Goal: Transaction & Acquisition: Purchase product/service

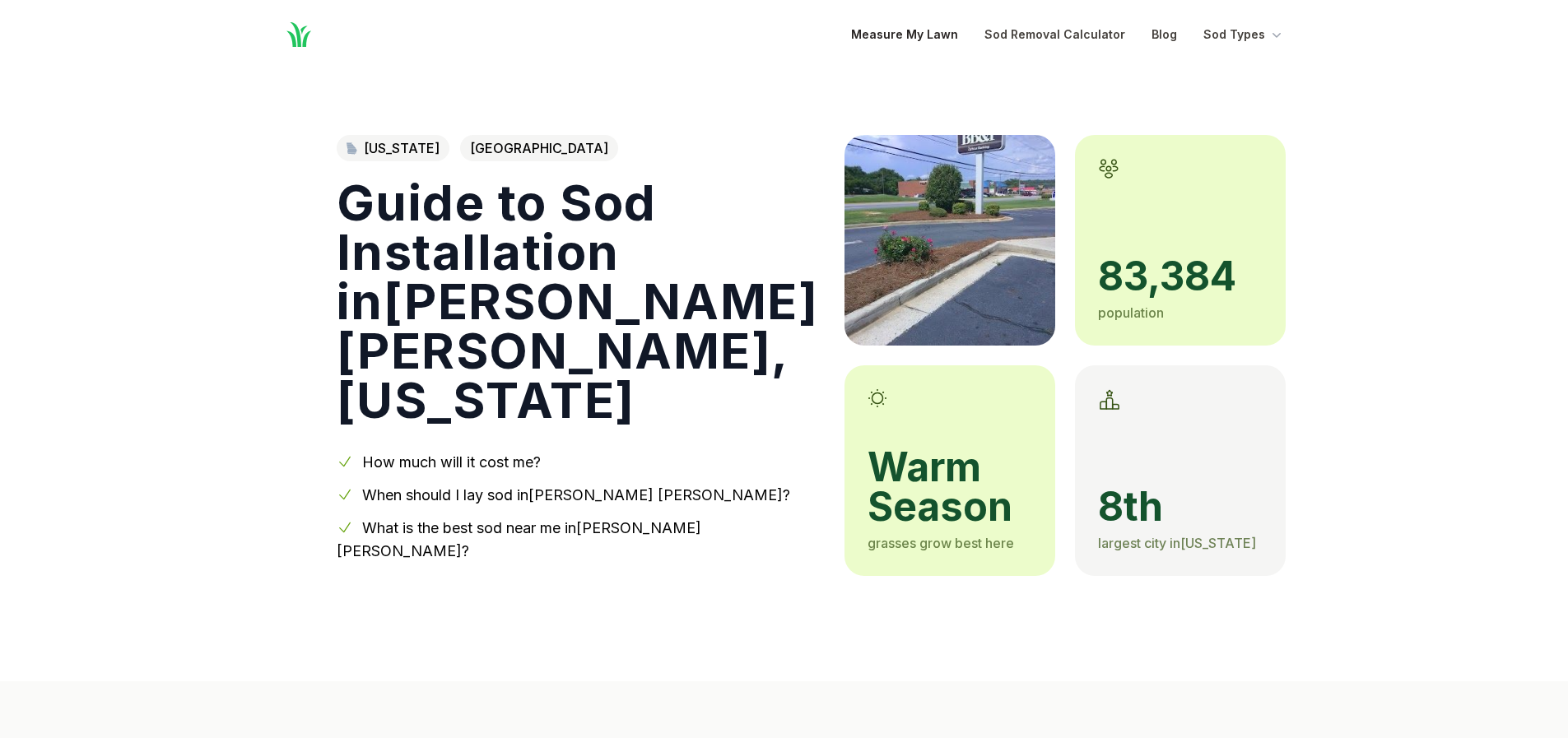
click at [898, 34] on link "Measure My Lawn" at bounding box center [905, 35] width 107 height 20
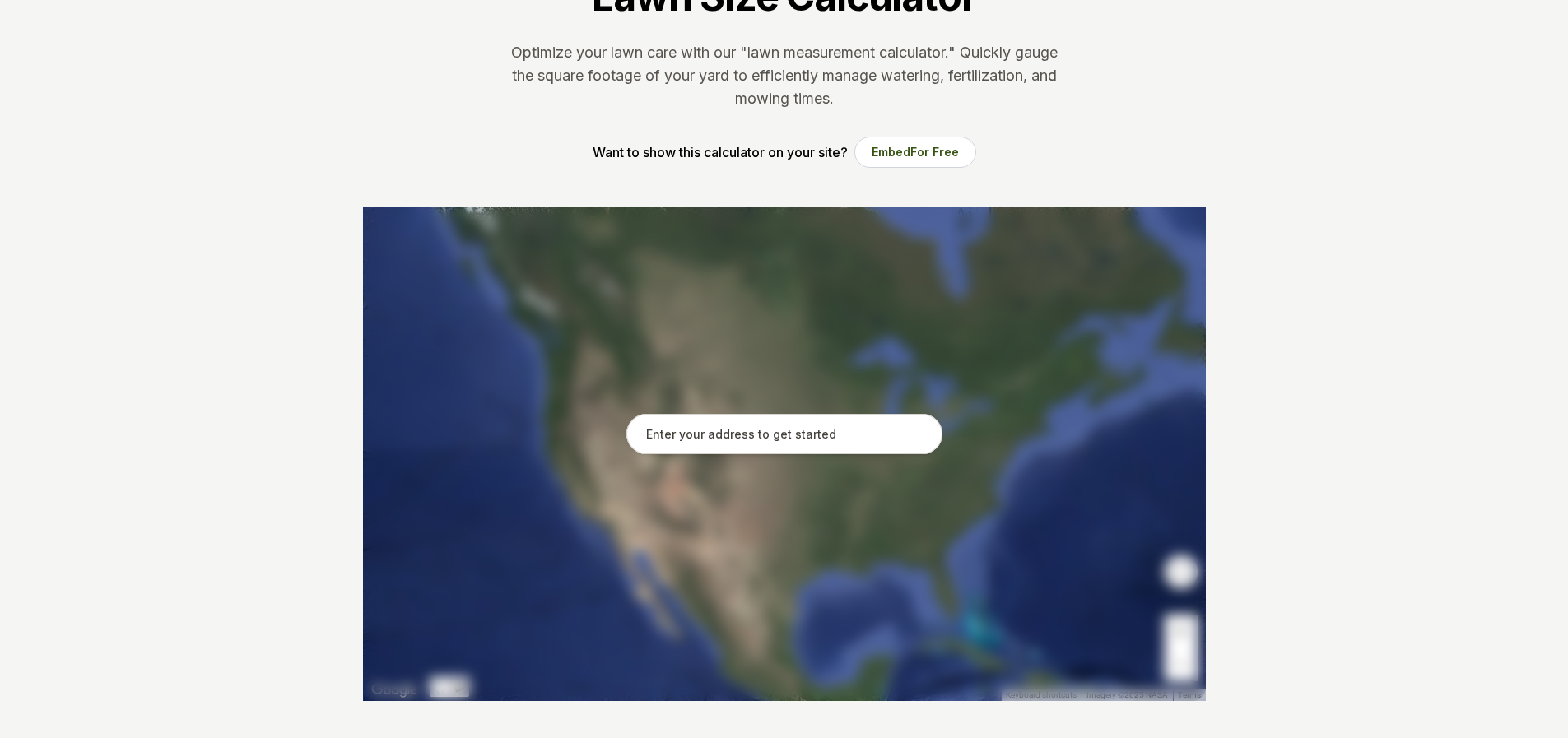
scroll to position [164, 0]
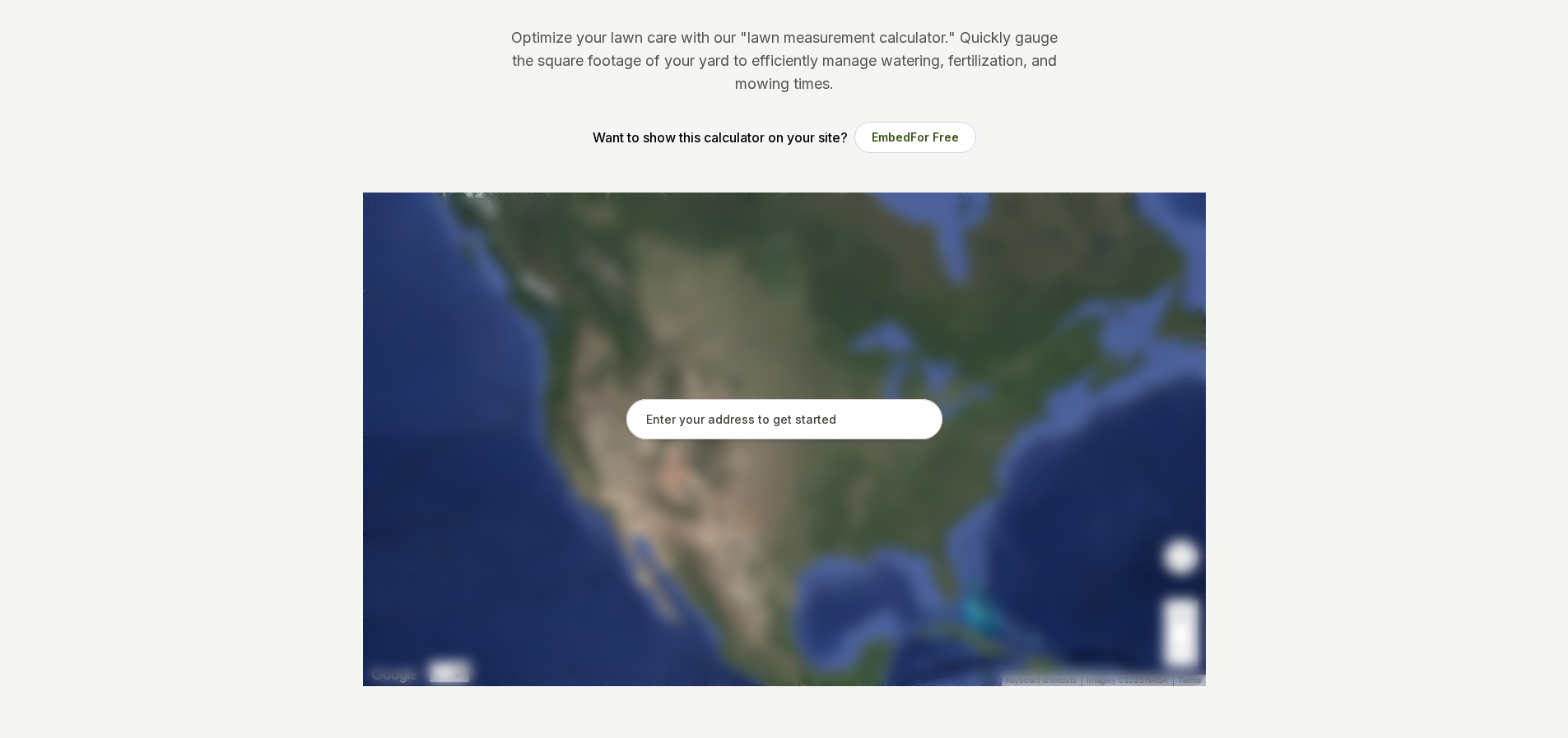
click at [688, 430] on input "text" at bounding box center [784, 419] width 316 height 41
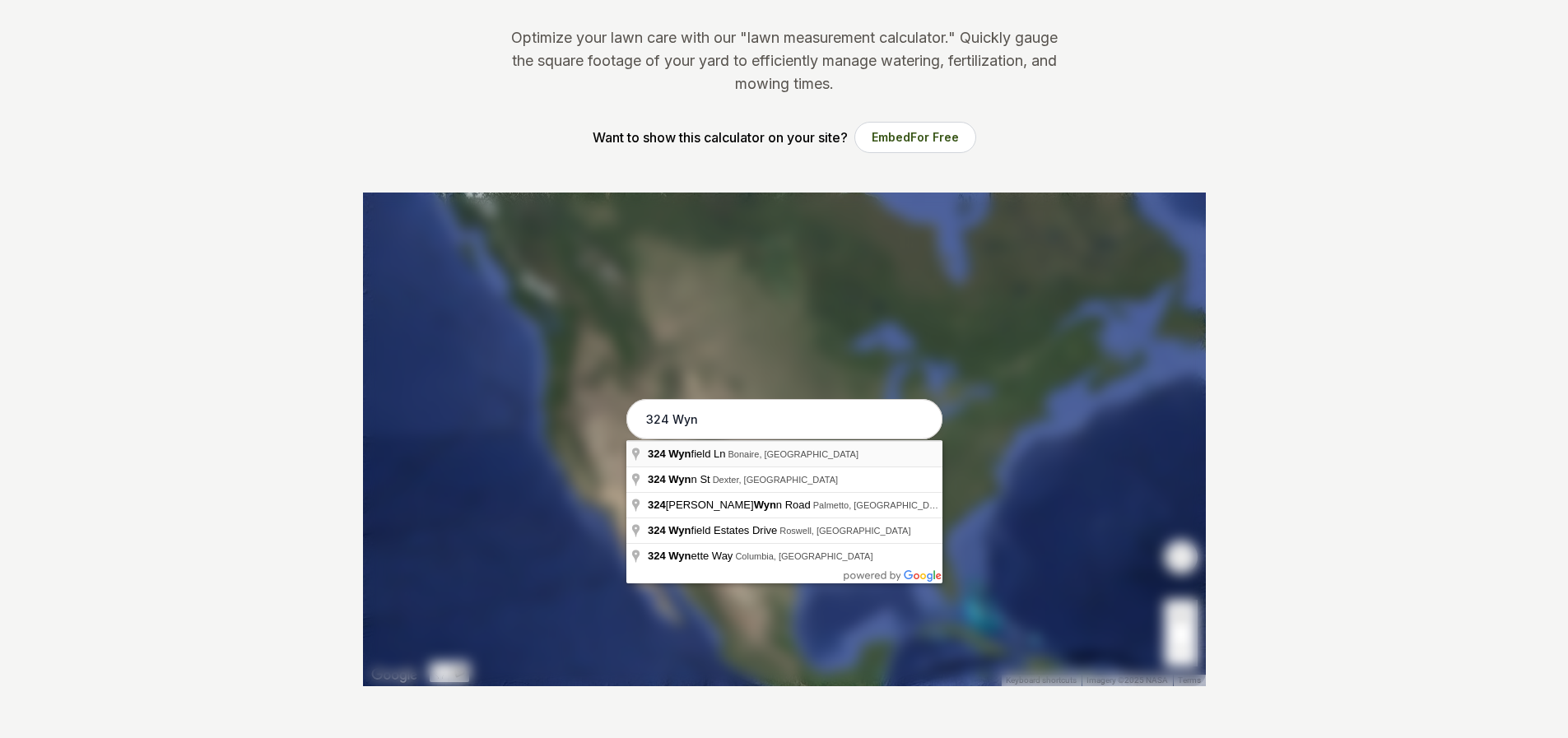
type input "[STREET_ADDRESS]"
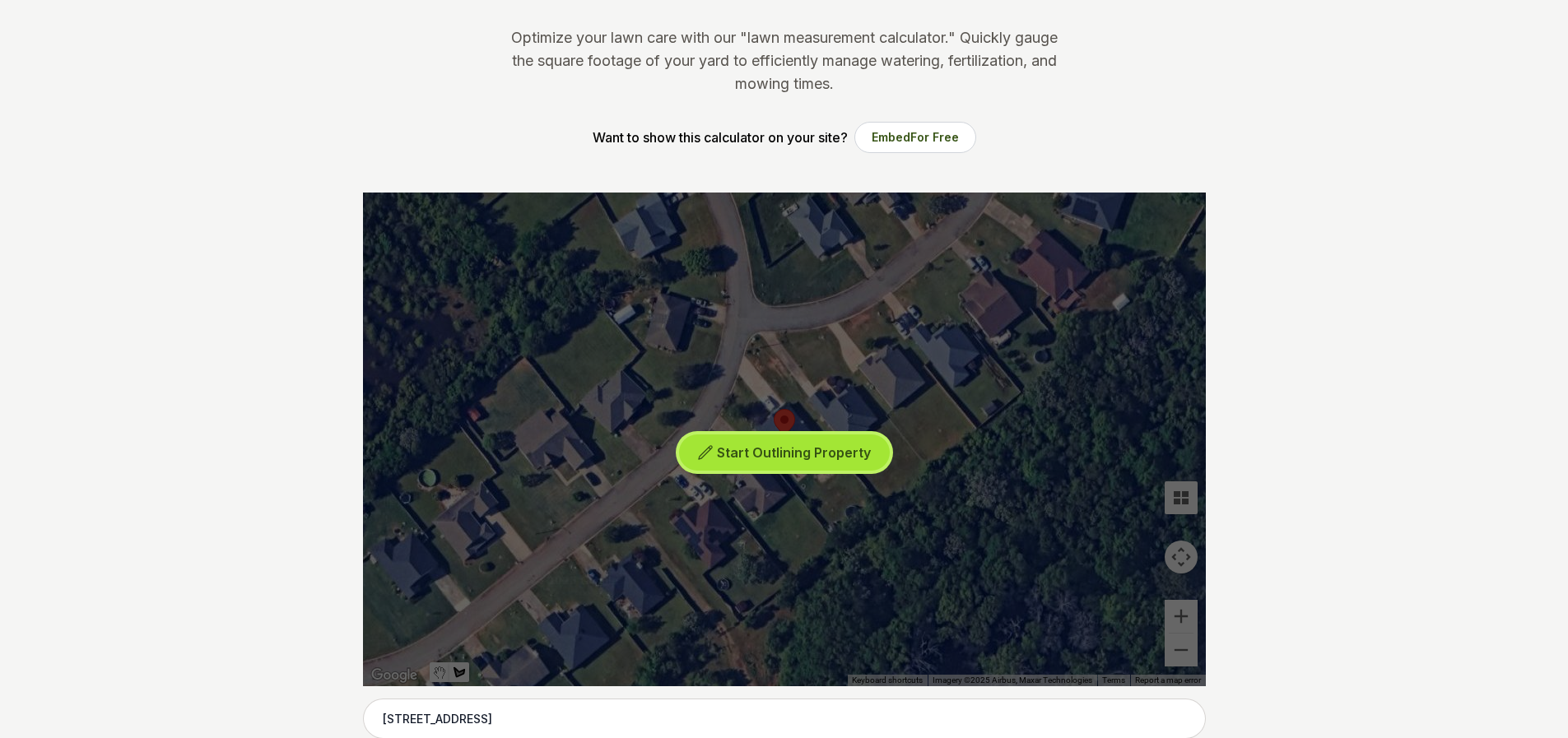
click at [753, 452] on span "Start Outlining Property" at bounding box center [794, 452] width 154 height 16
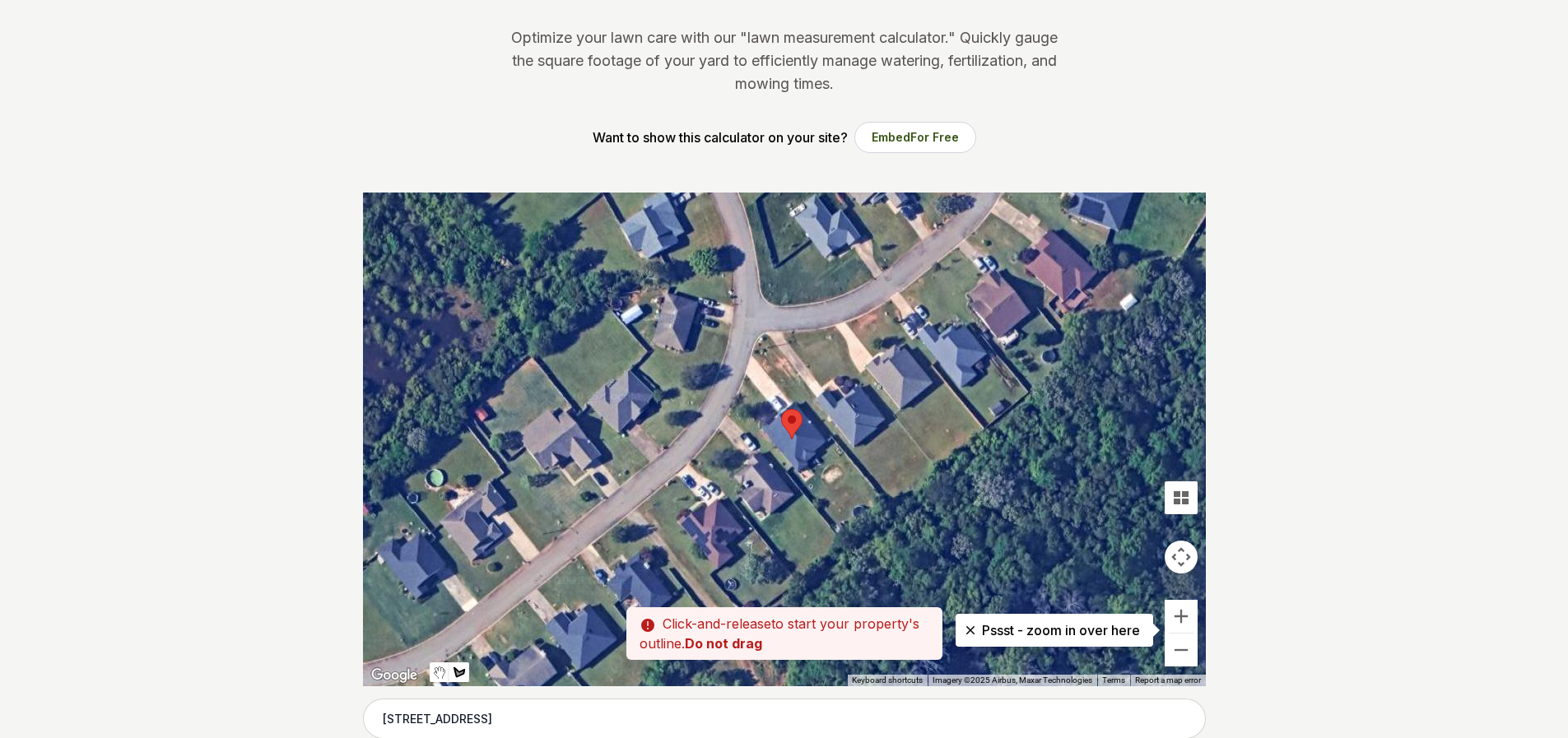
drag, startPoint x: 748, startPoint y: 434, endPoint x: 757, endPoint y: 434, distance: 9.0
click at [757, 434] on div at bounding box center [784, 439] width 843 height 493
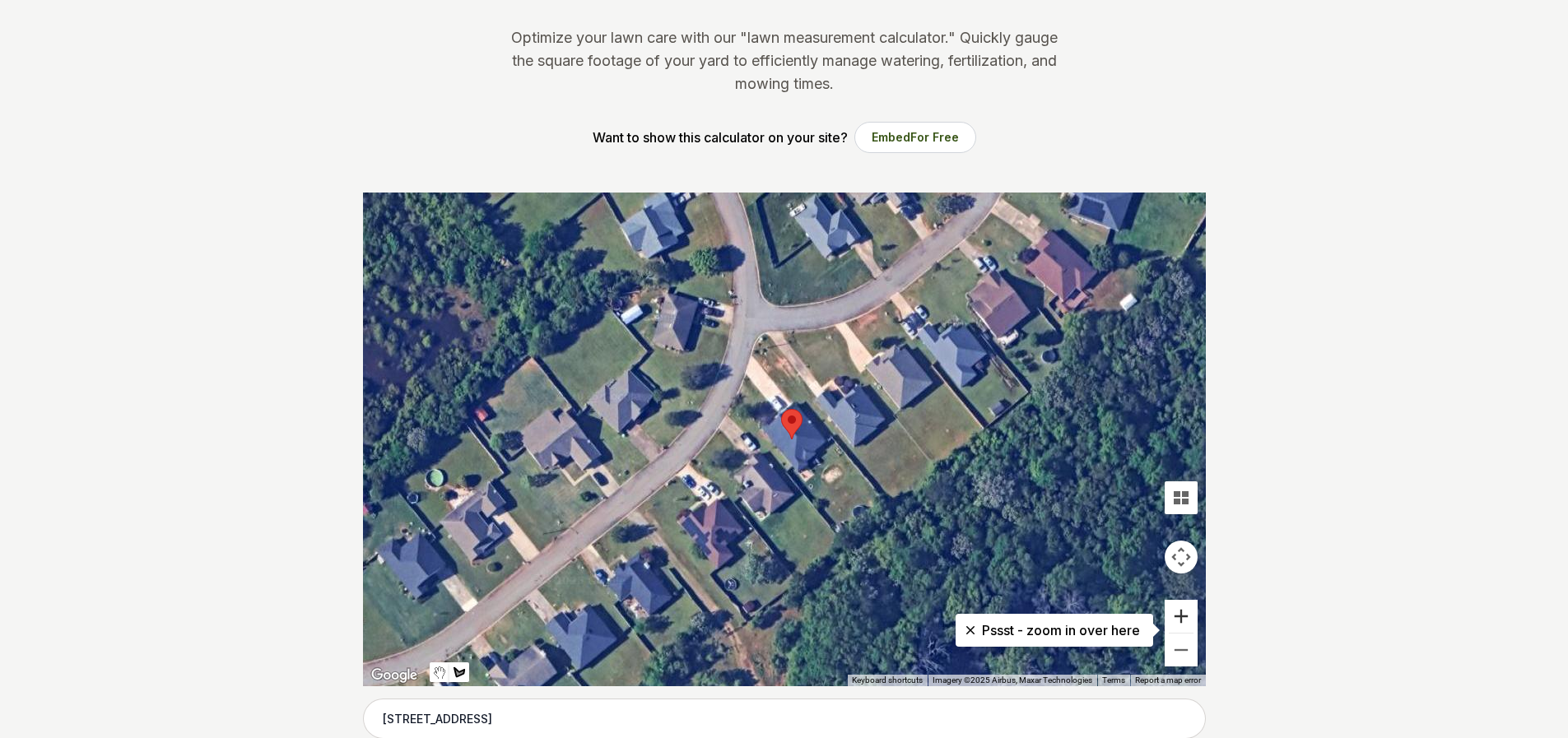
click at [1180, 613] on button "Zoom in" at bounding box center [1180, 616] width 33 height 33
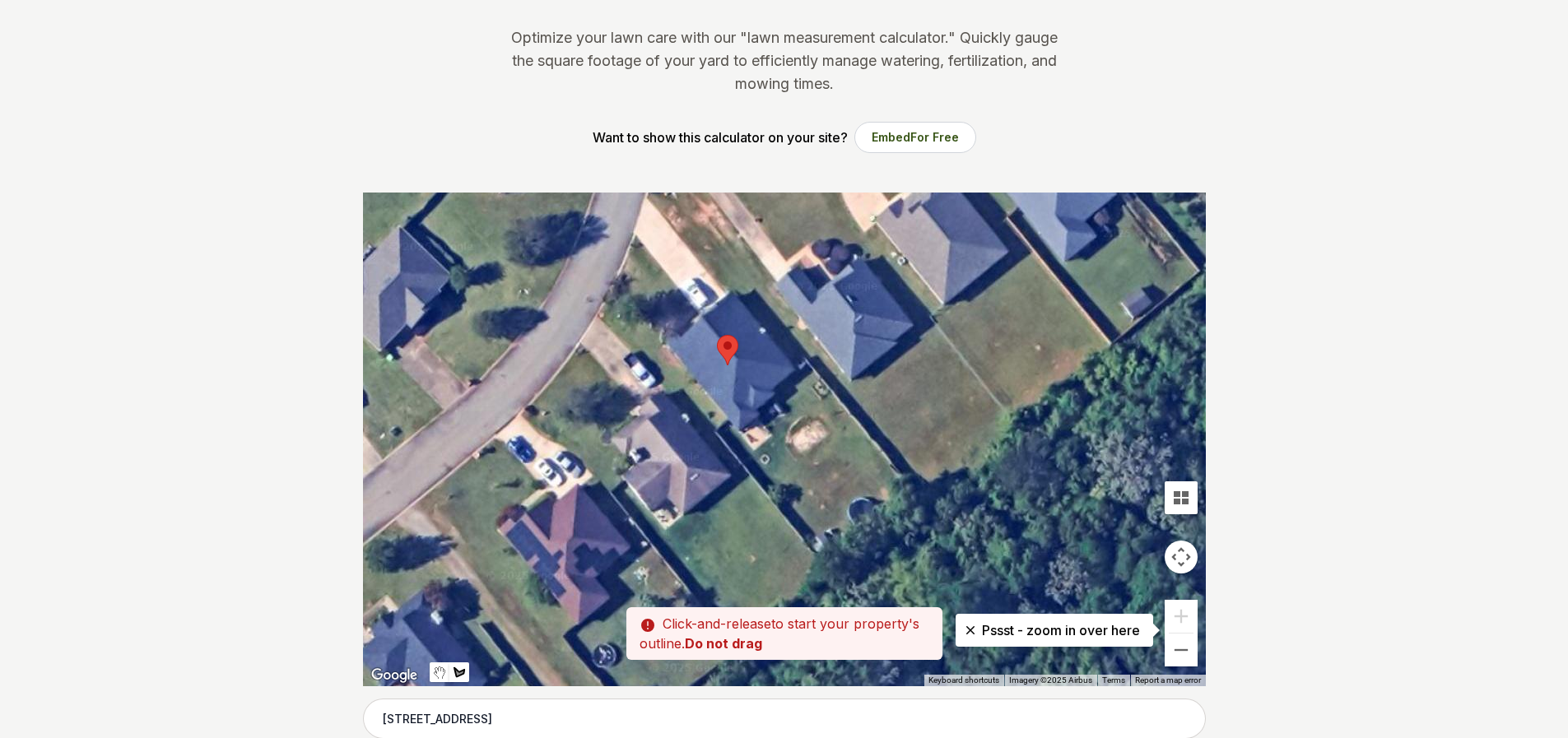
drag, startPoint x: 762, startPoint y: 456, endPoint x: 691, endPoint y: 384, distance: 101.1
click at [691, 384] on div at bounding box center [784, 439] width 843 height 493
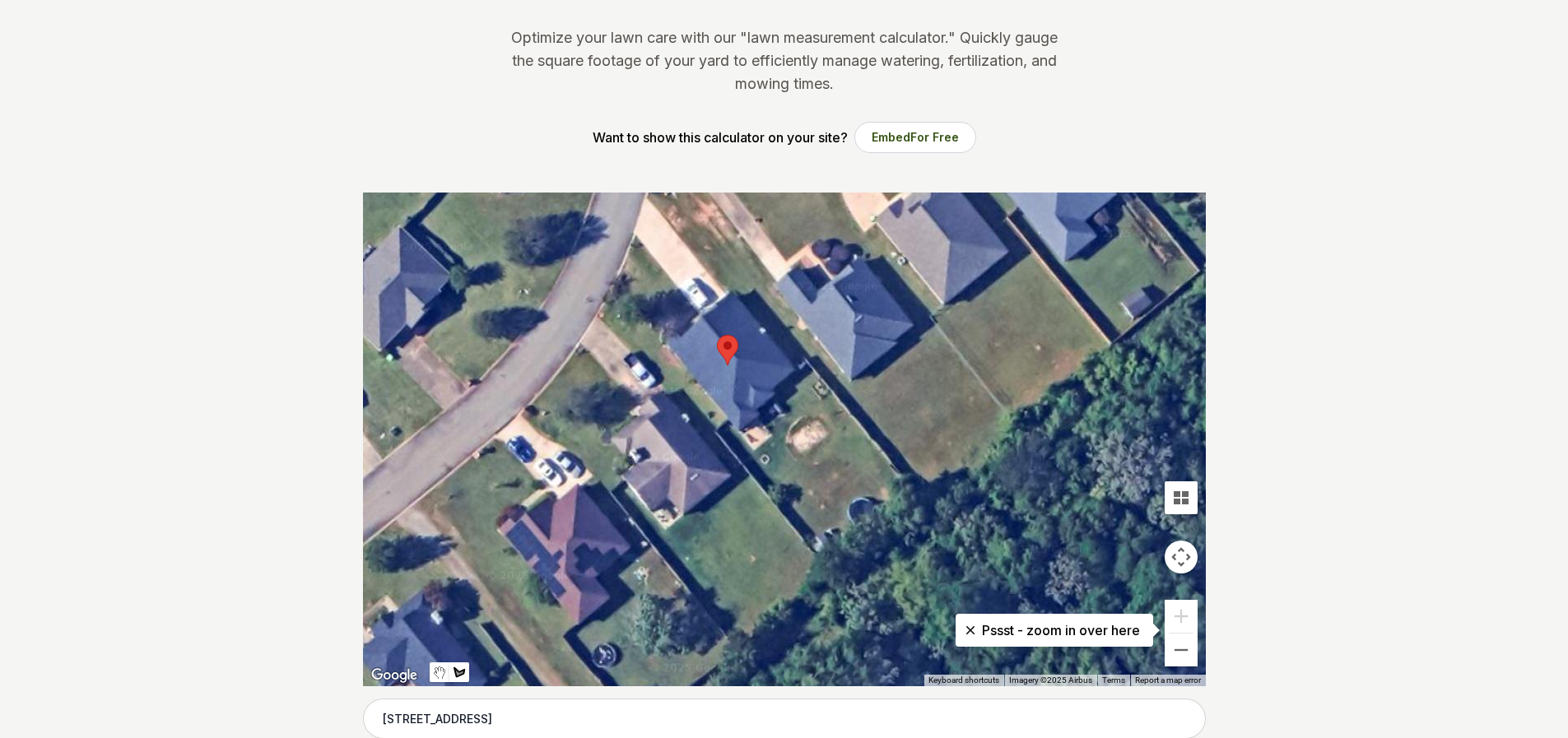
click at [706, 409] on div at bounding box center [784, 439] width 843 height 493
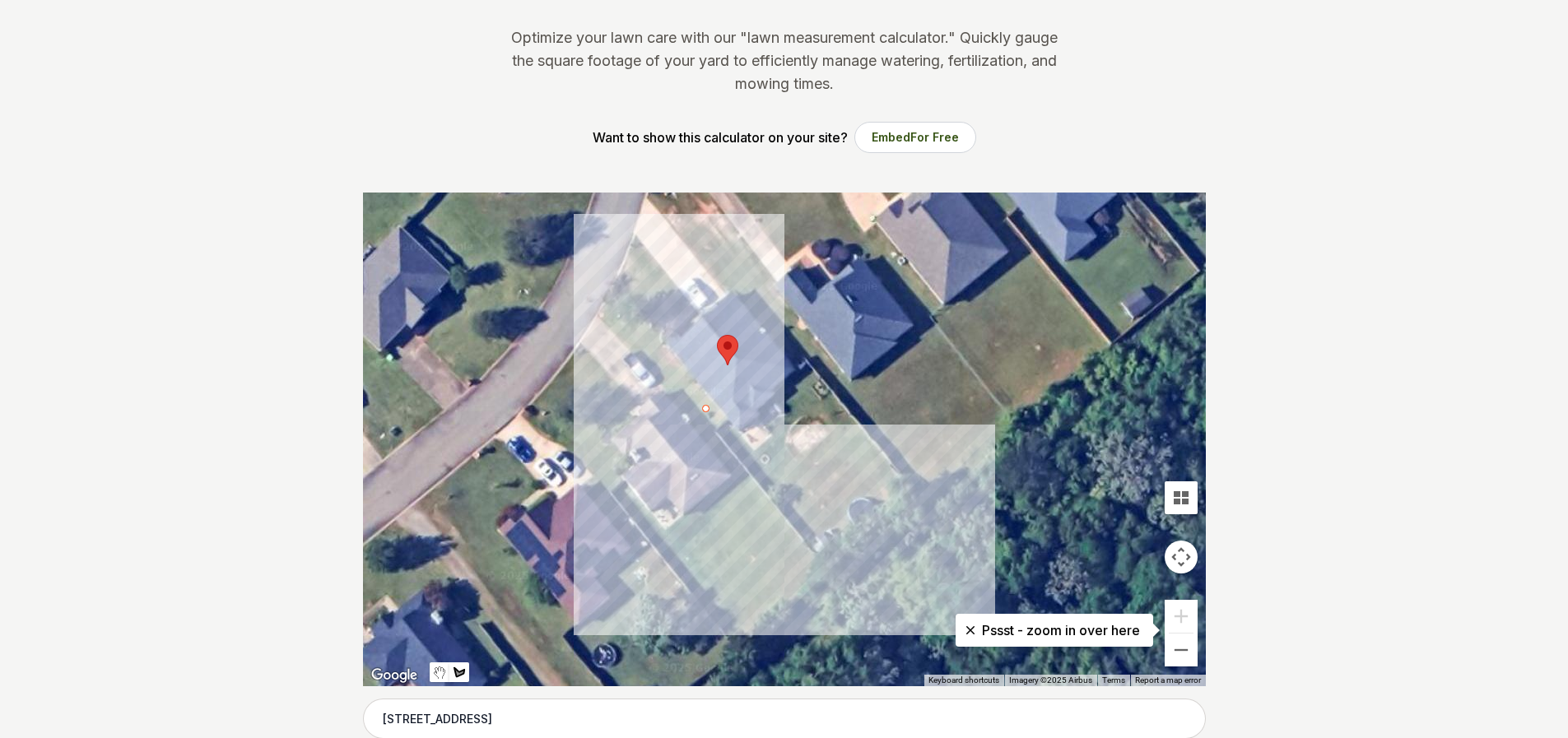
click at [813, 538] on div at bounding box center [784, 439] width 843 height 493
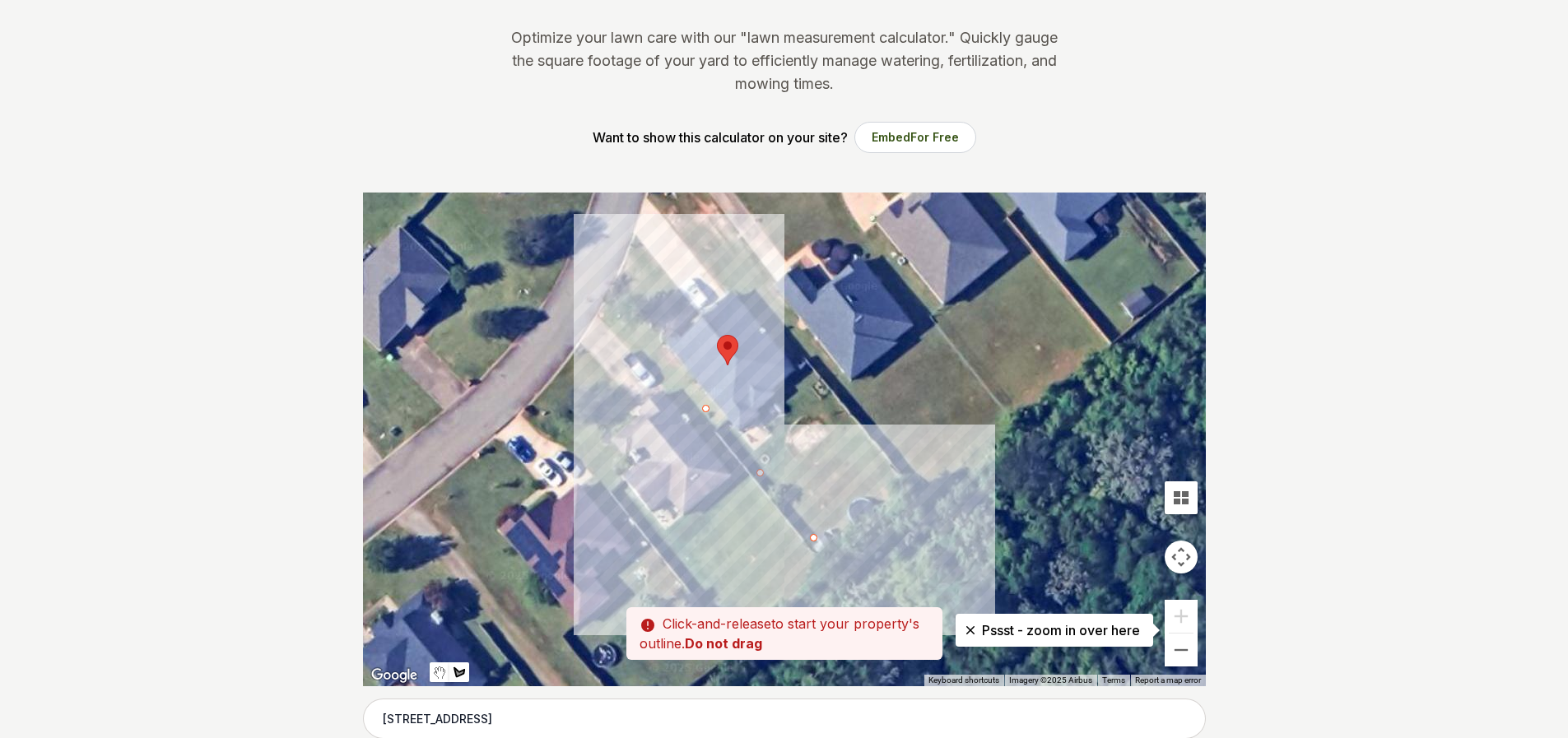
click at [813, 536] on div at bounding box center [784, 439] width 843 height 493
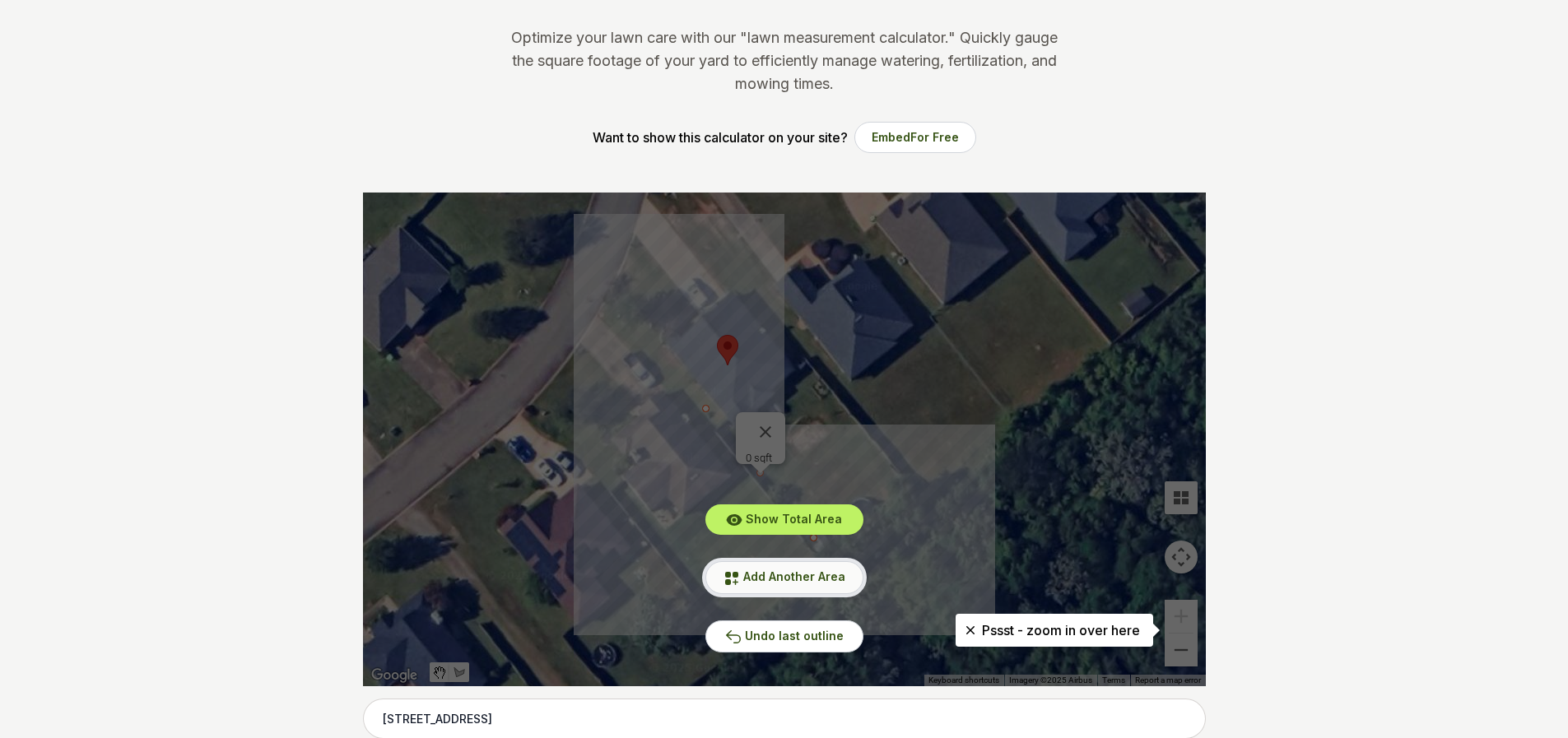
click at [788, 574] on span "Add Another Area" at bounding box center [794, 576] width 102 height 14
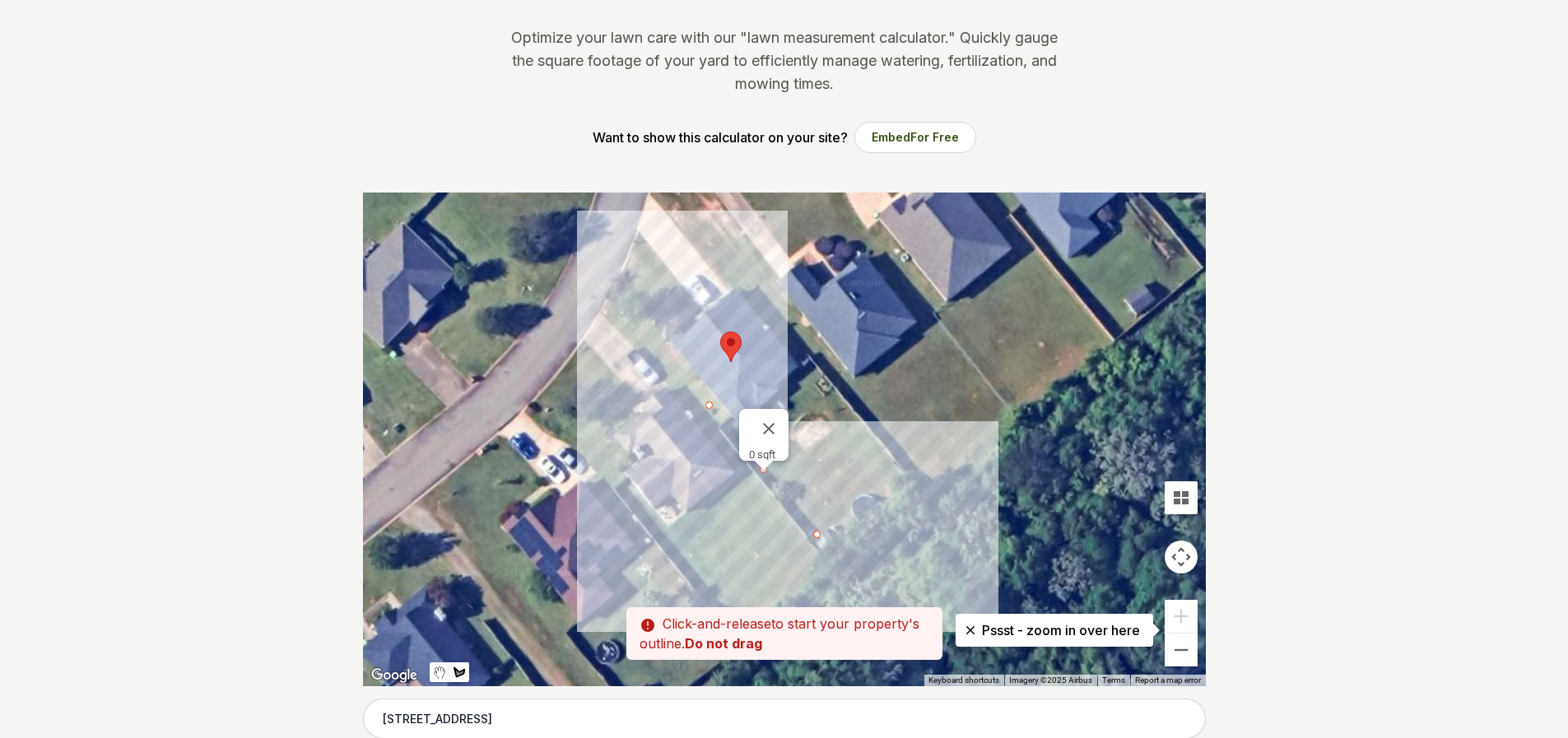
click at [822, 529] on div at bounding box center [784, 439] width 843 height 493
click at [825, 527] on div at bounding box center [784, 439] width 843 height 493
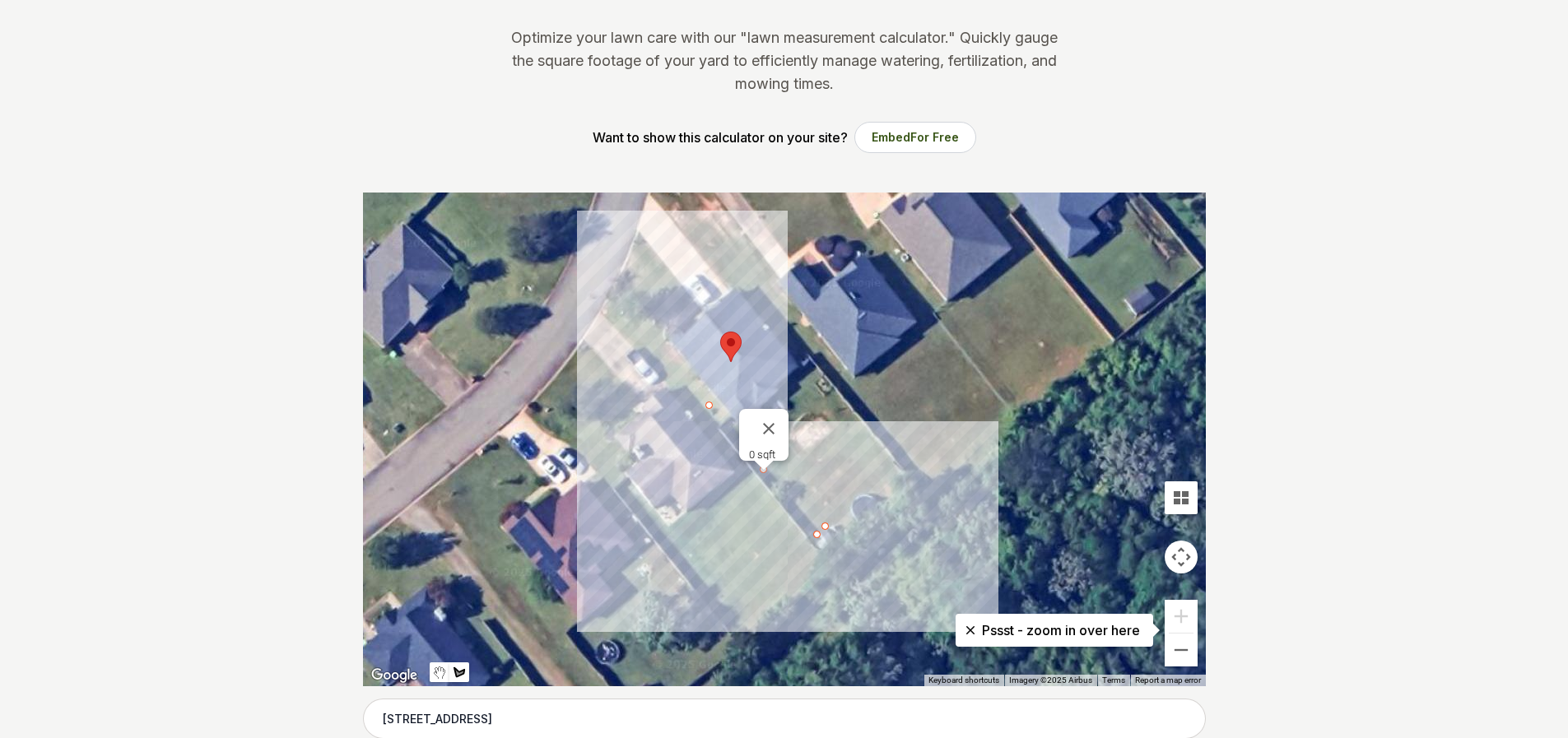
click at [899, 472] on div at bounding box center [784, 439] width 843 height 493
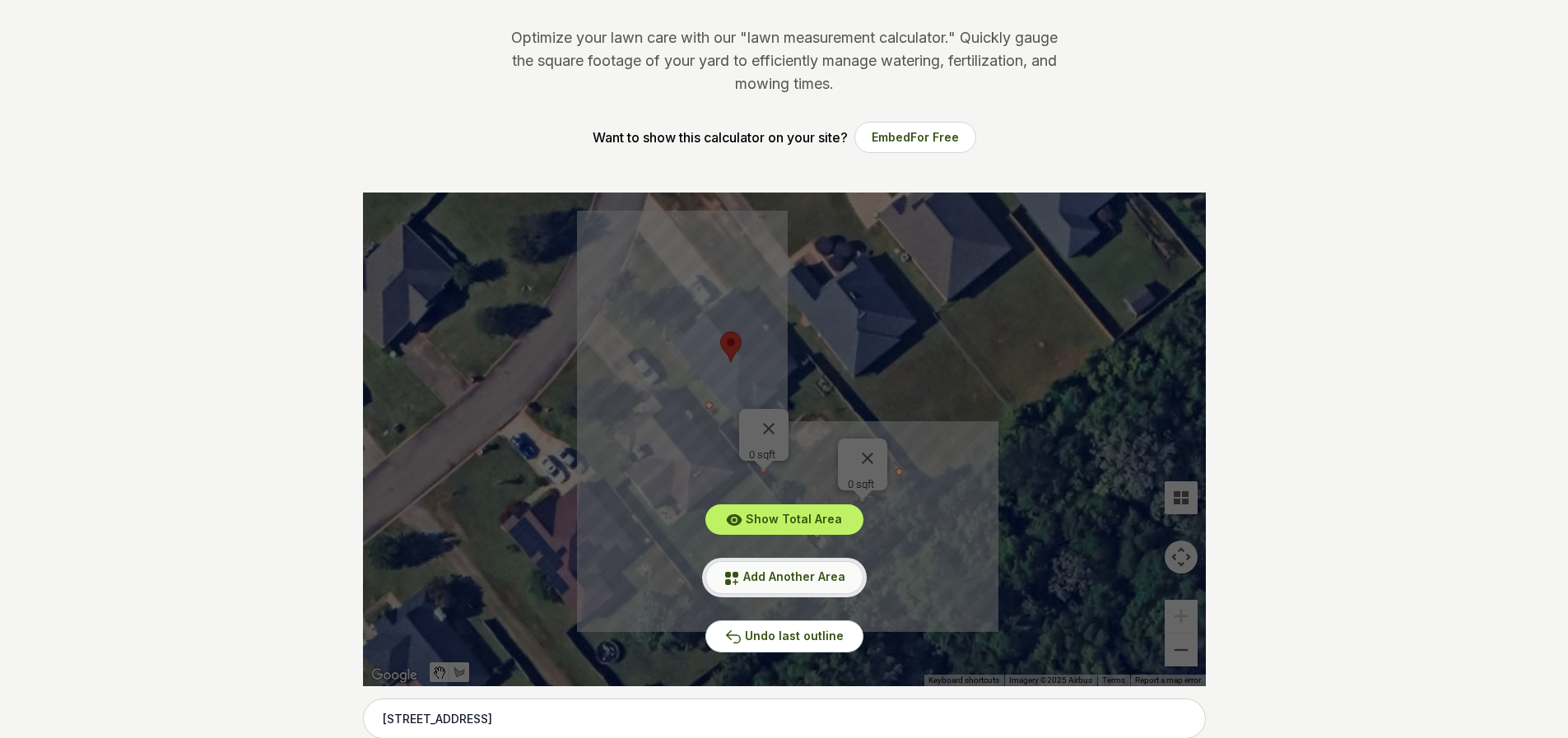
click at [788, 577] on span "Add Another Area" at bounding box center [794, 576] width 102 height 14
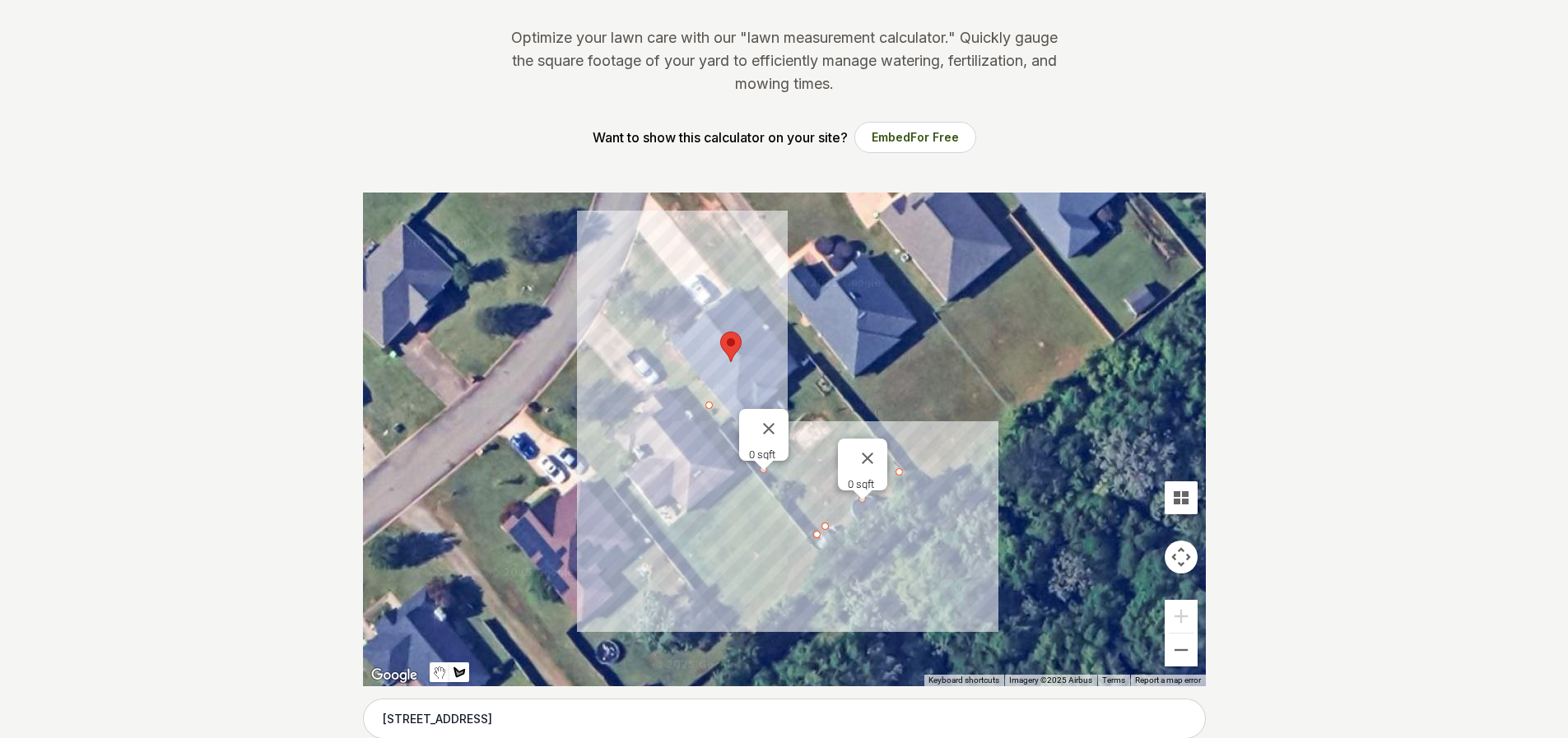
click at [897, 470] on div at bounding box center [784, 439] width 843 height 493
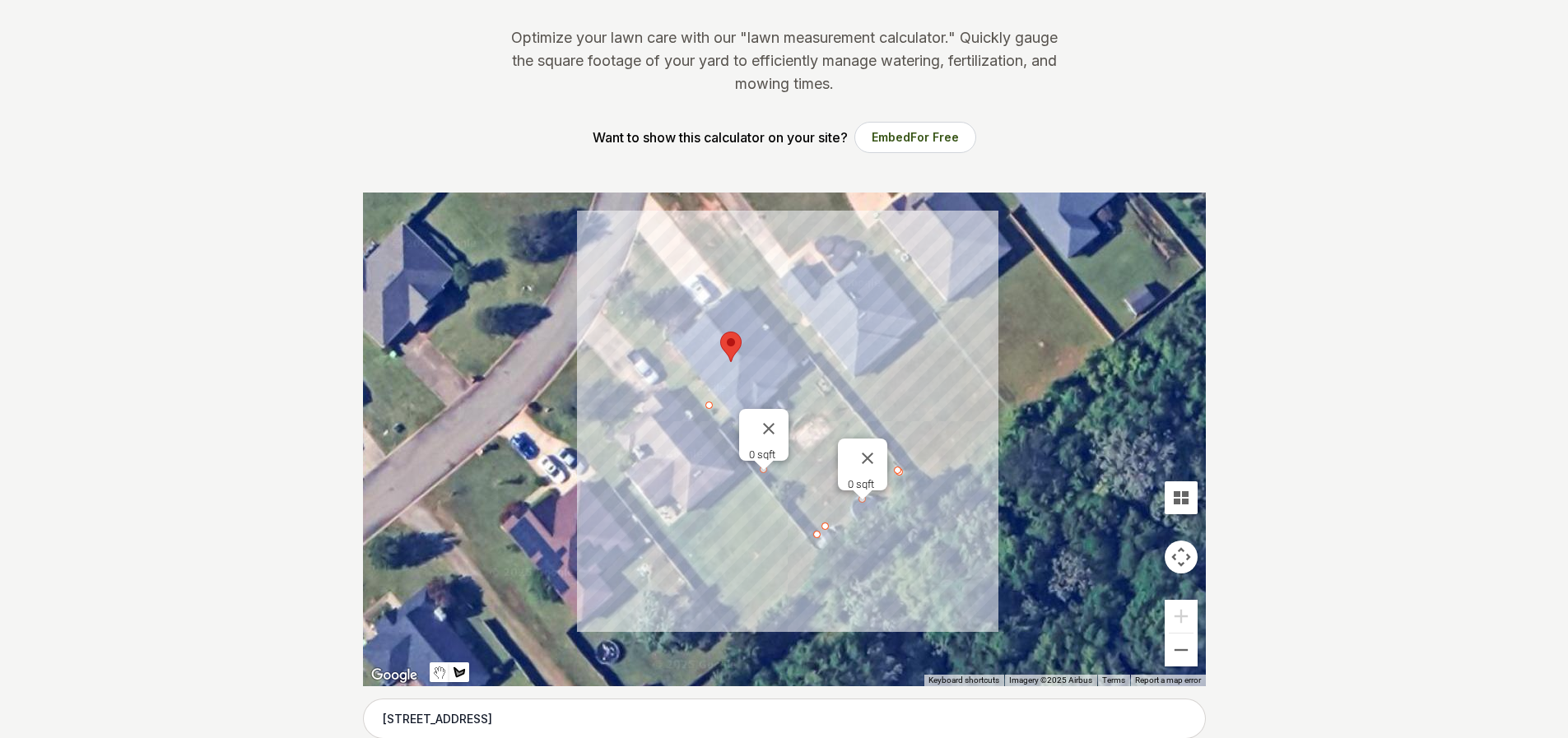
click at [823, 382] on div at bounding box center [784, 439] width 843 height 493
click at [823, 381] on div at bounding box center [784, 439] width 843 height 493
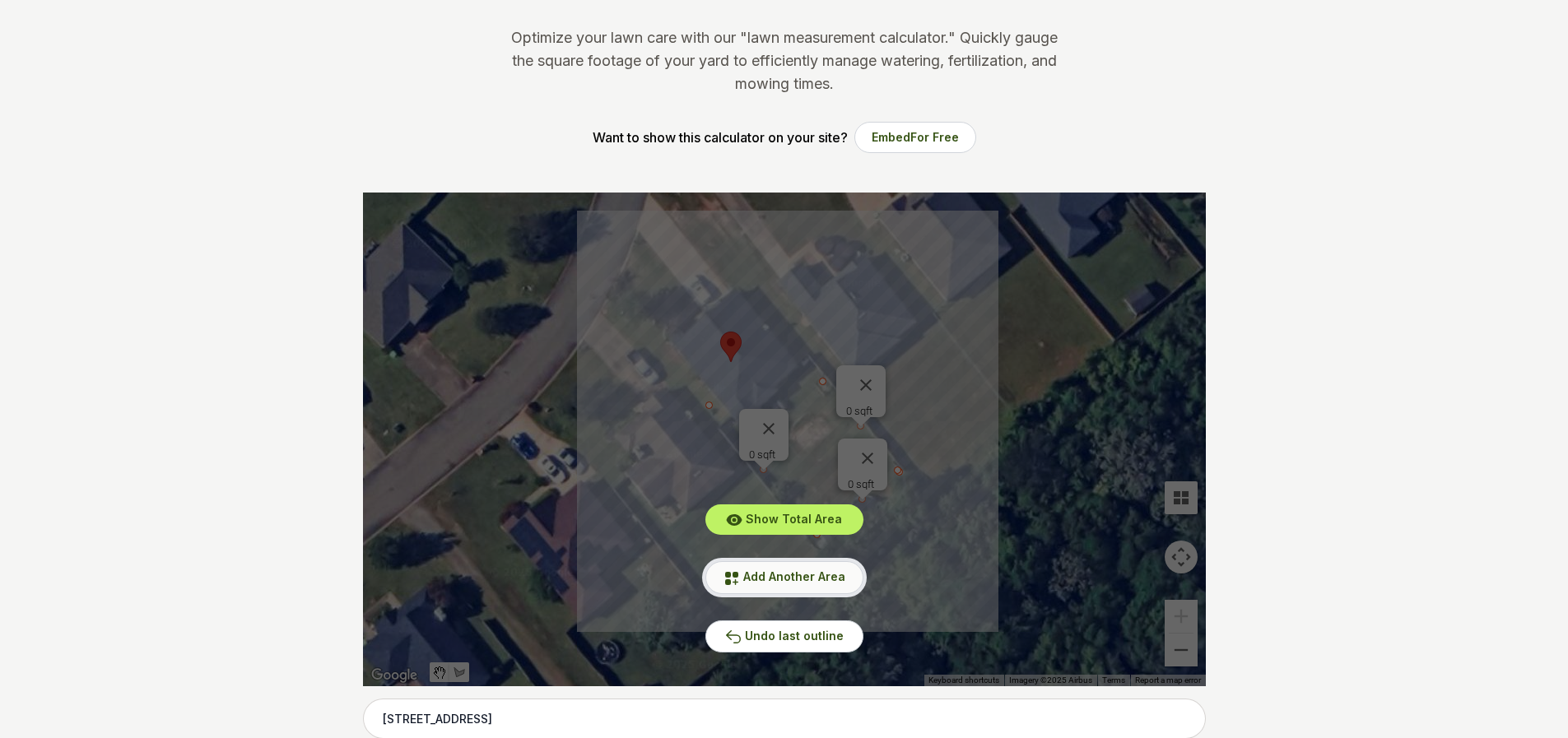
click at [778, 573] on span "Add Another Area" at bounding box center [794, 576] width 102 height 14
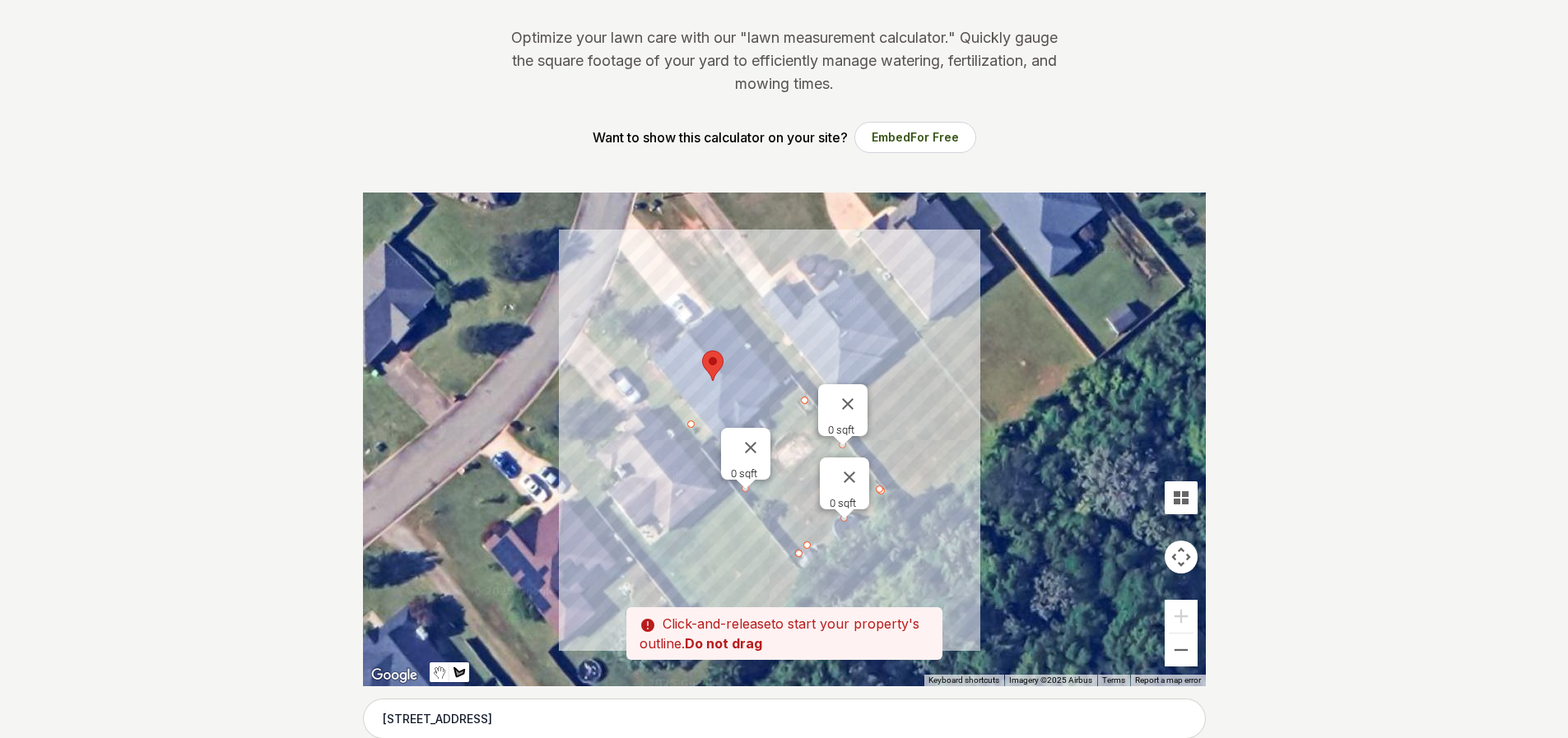
drag, startPoint x: 821, startPoint y: 385, endPoint x: 800, endPoint y: 406, distance: 29.7
click at [800, 406] on div at bounding box center [784, 439] width 843 height 493
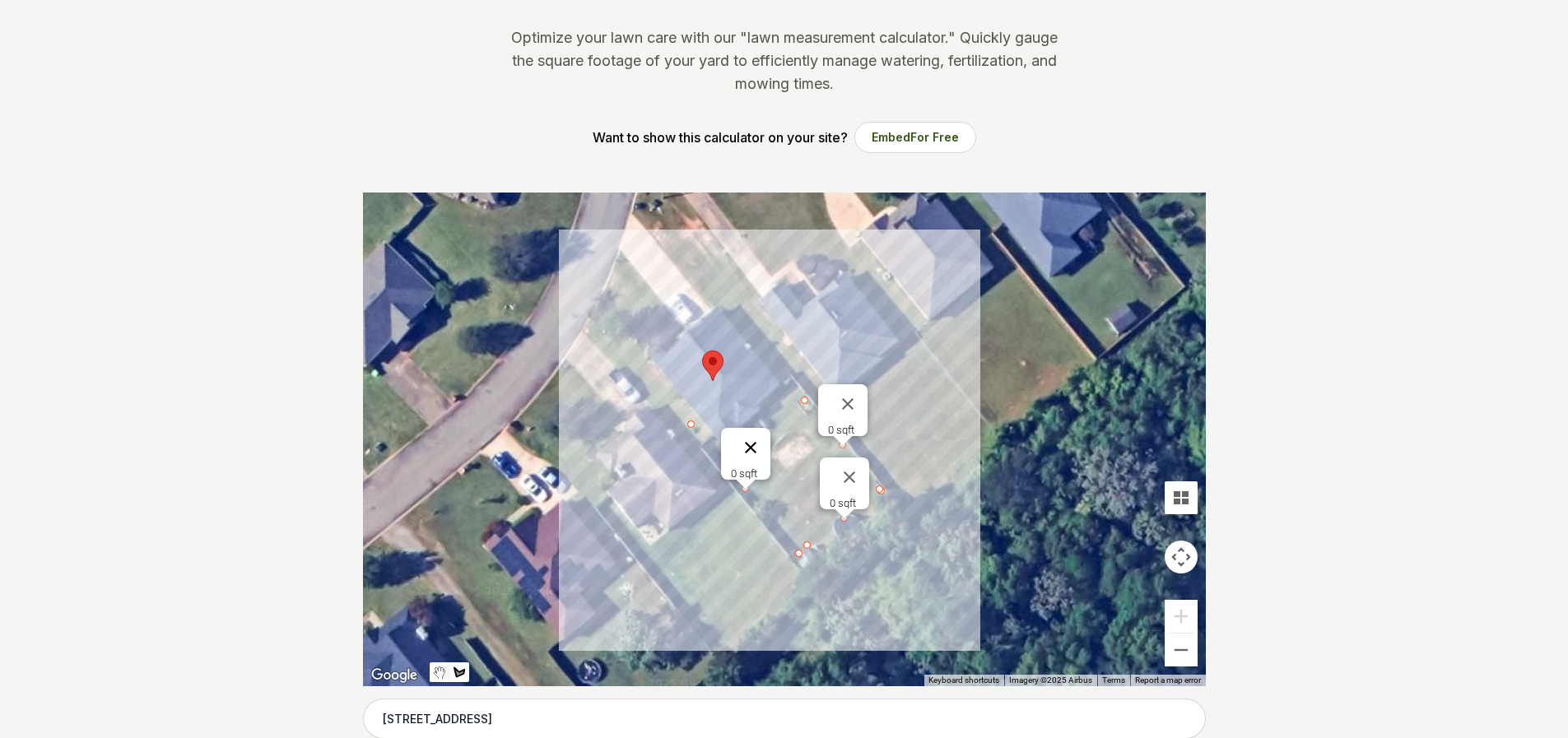
click at [749, 435] on button "Close" at bounding box center [750, 447] width 39 height 39
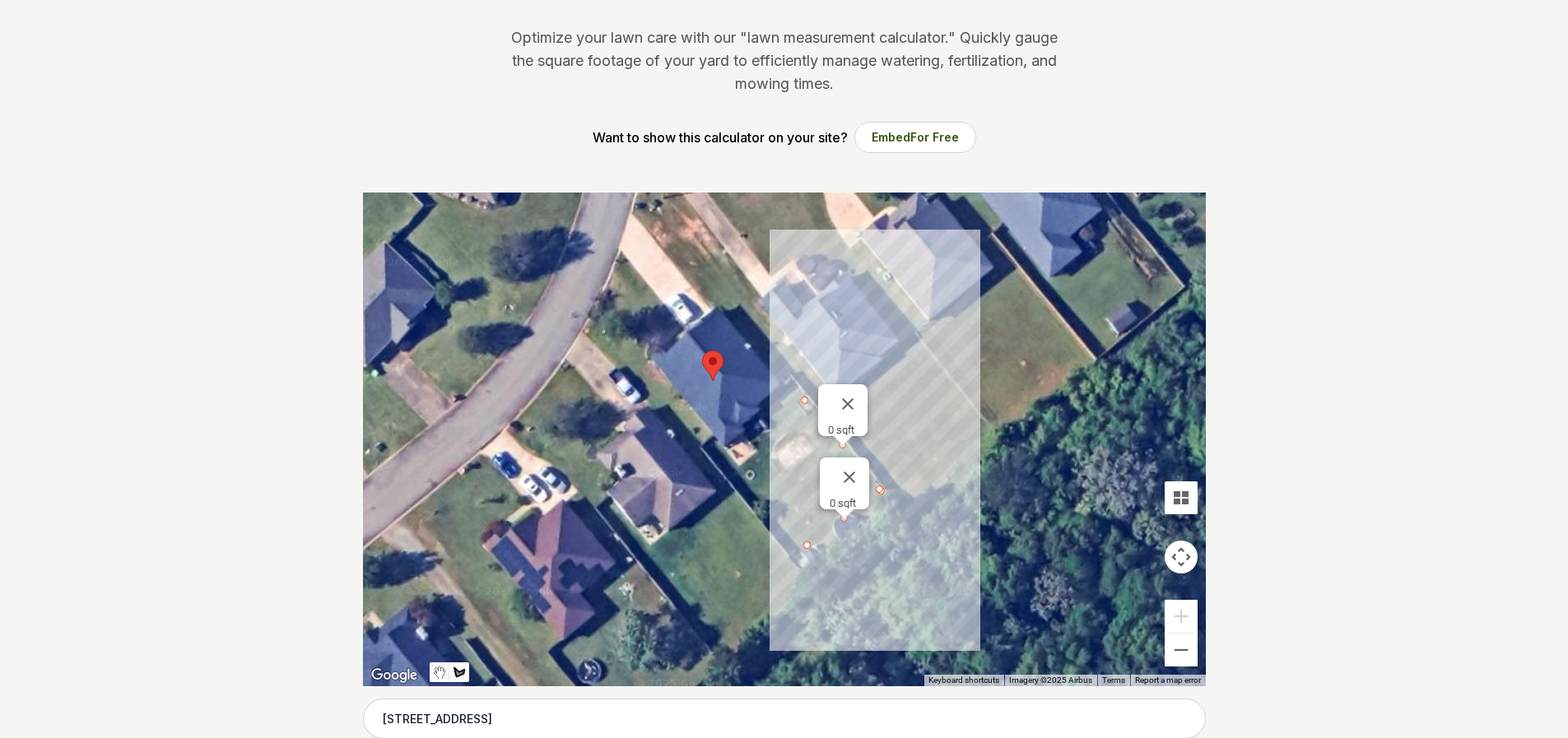
click at [803, 402] on div at bounding box center [784, 439] width 843 height 493
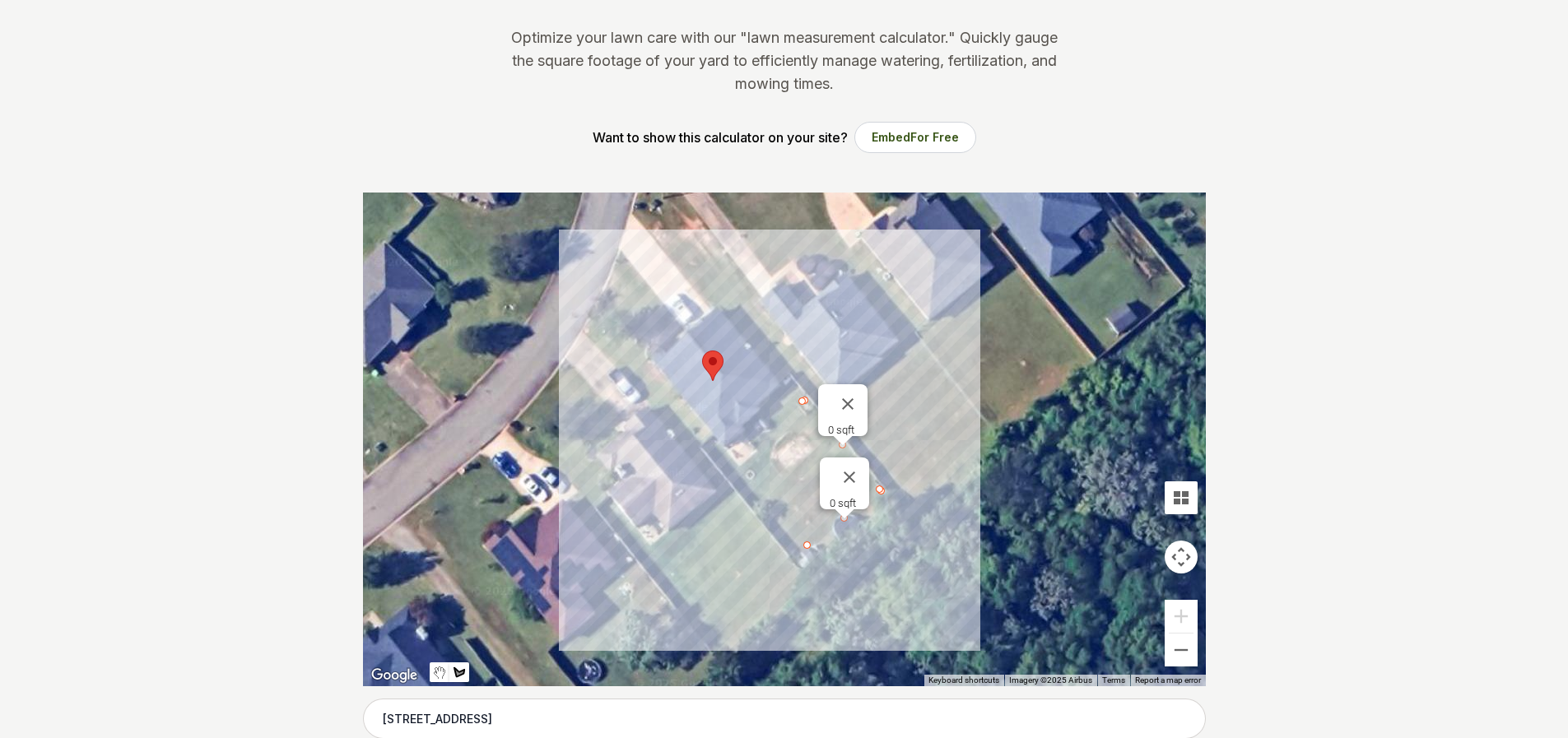
click at [723, 469] on div at bounding box center [784, 439] width 843 height 493
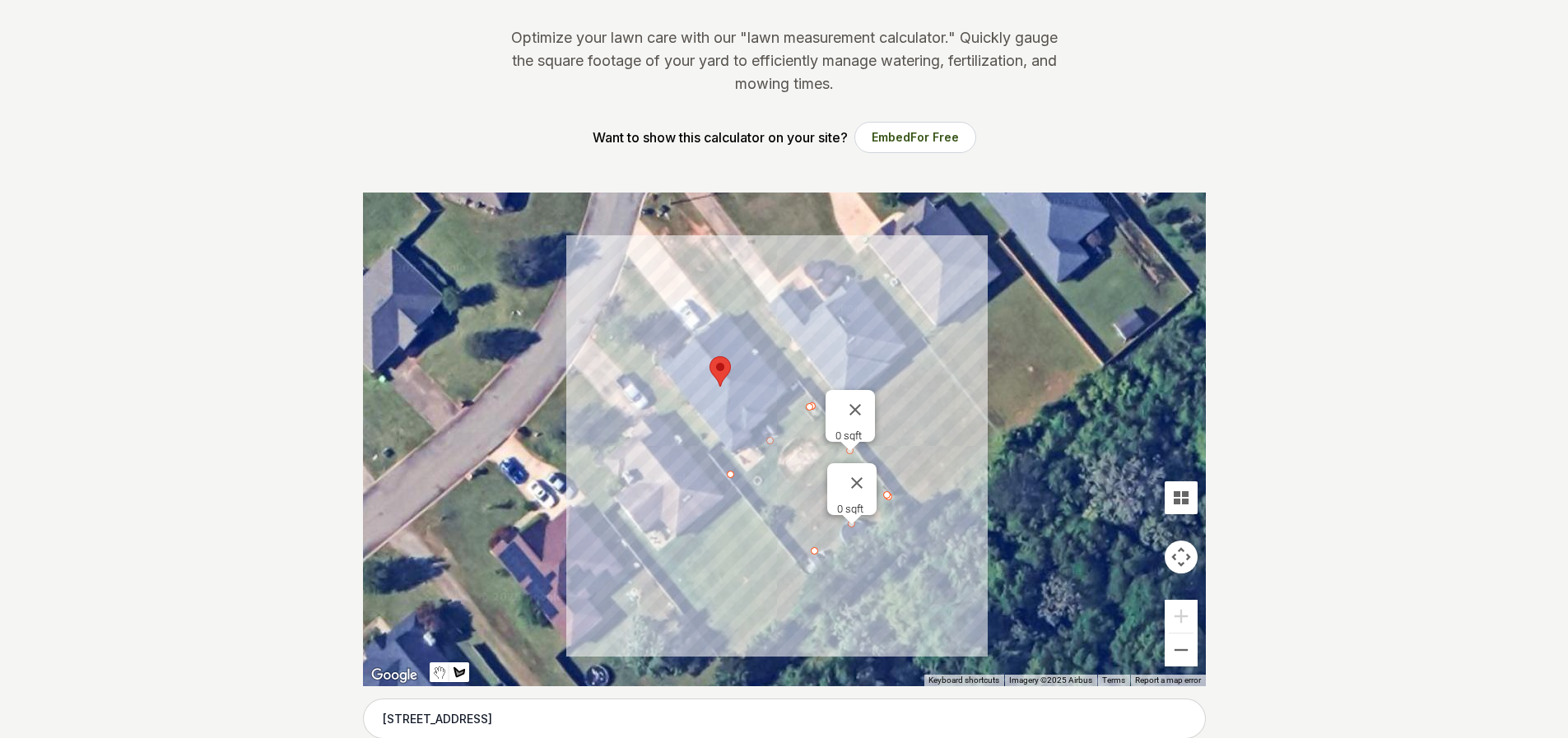
drag, startPoint x: 725, startPoint y: 467, endPoint x: 734, endPoint y: 475, distance: 12.0
click at [734, 475] on div at bounding box center [784, 439] width 843 height 493
click at [738, 477] on div at bounding box center [784, 439] width 843 height 493
click at [811, 555] on div at bounding box center [784, 439] width 843 height 493
click at [885, 497] on div at bounding box center [784, 439] width 843 height 493
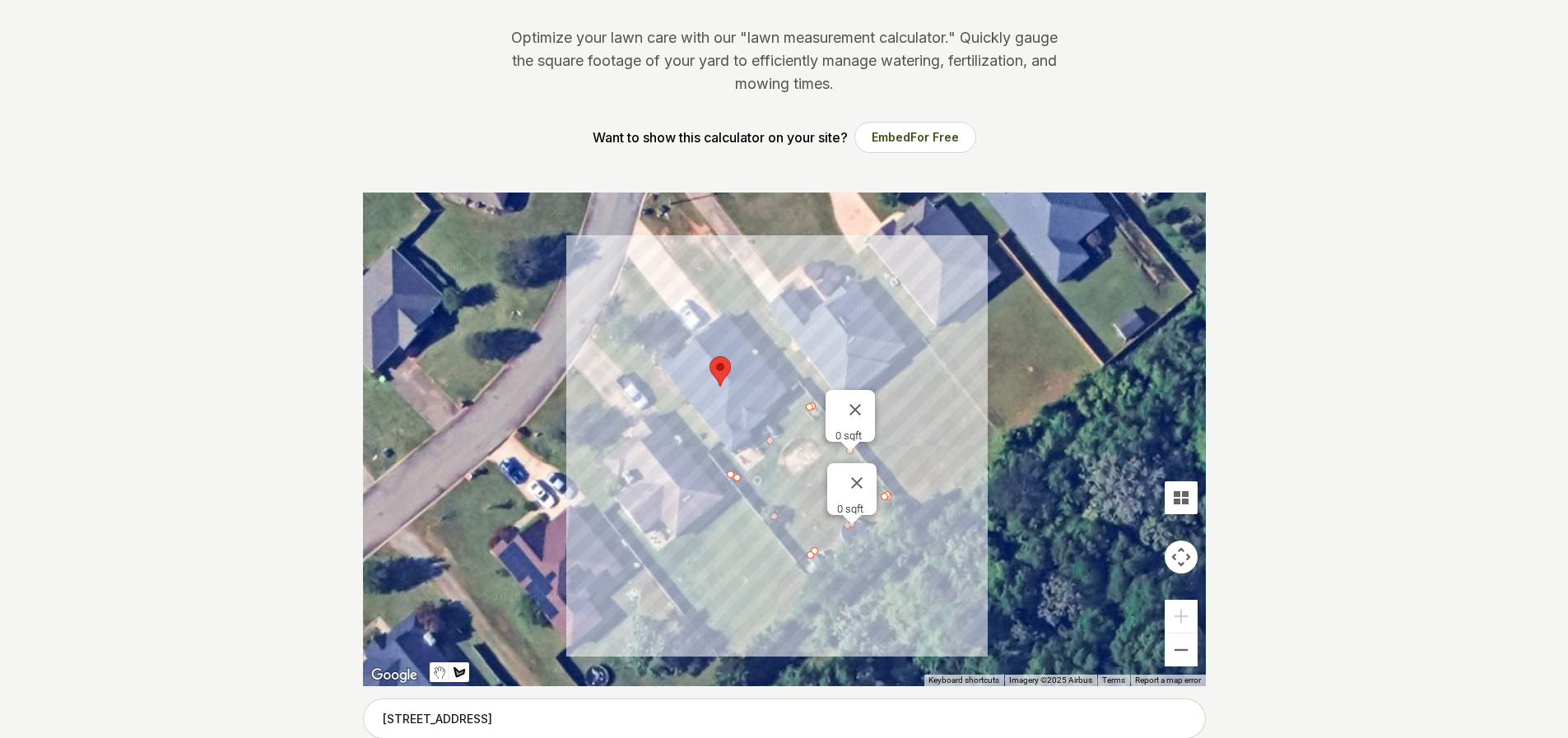
click at [807, 403] on div at bounding box center [784, 439] width 843 height 493
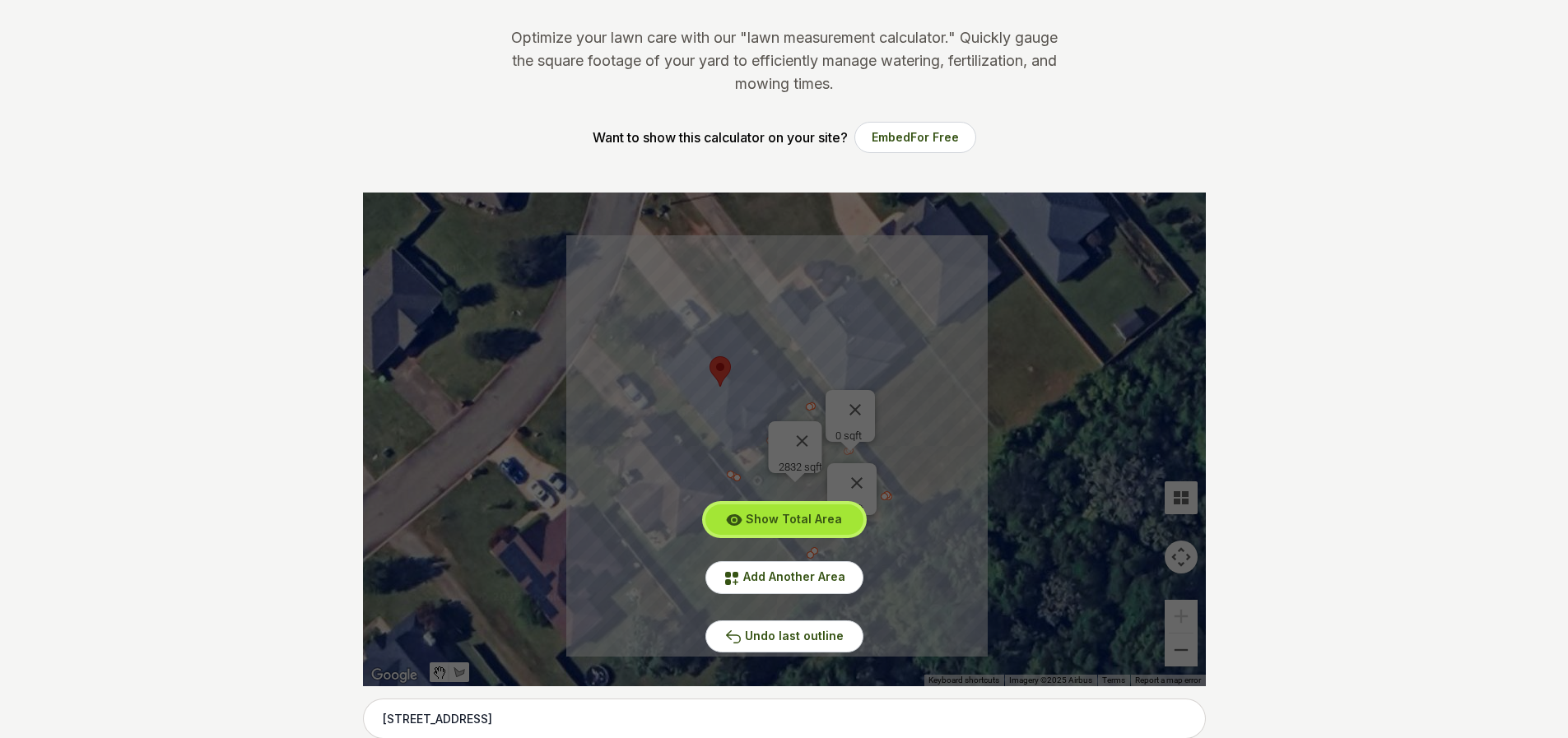
click at [761, 512] on span "Show Total Area" at bounding box center [794, 518] width 96 height 14
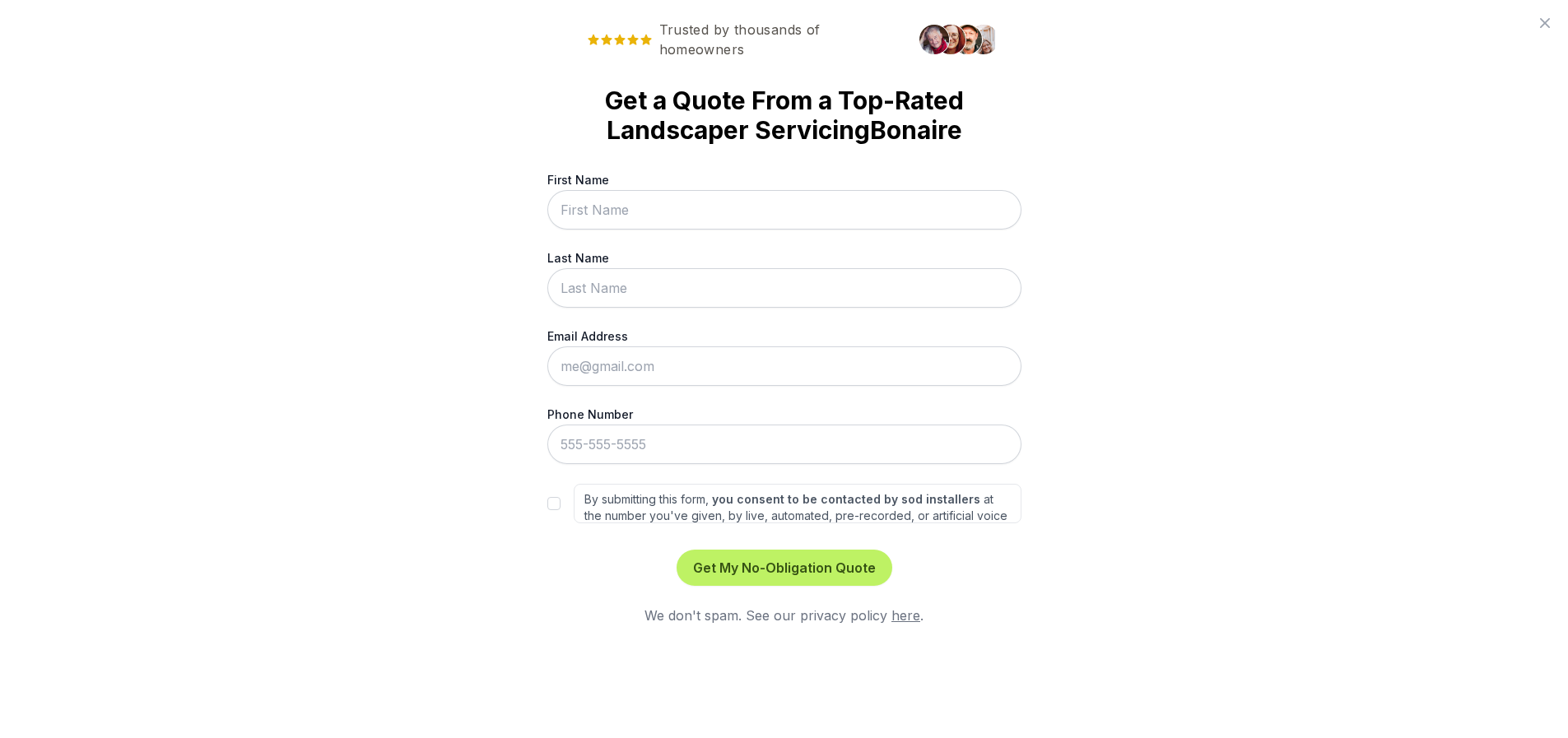
scroll to position [0, 0]
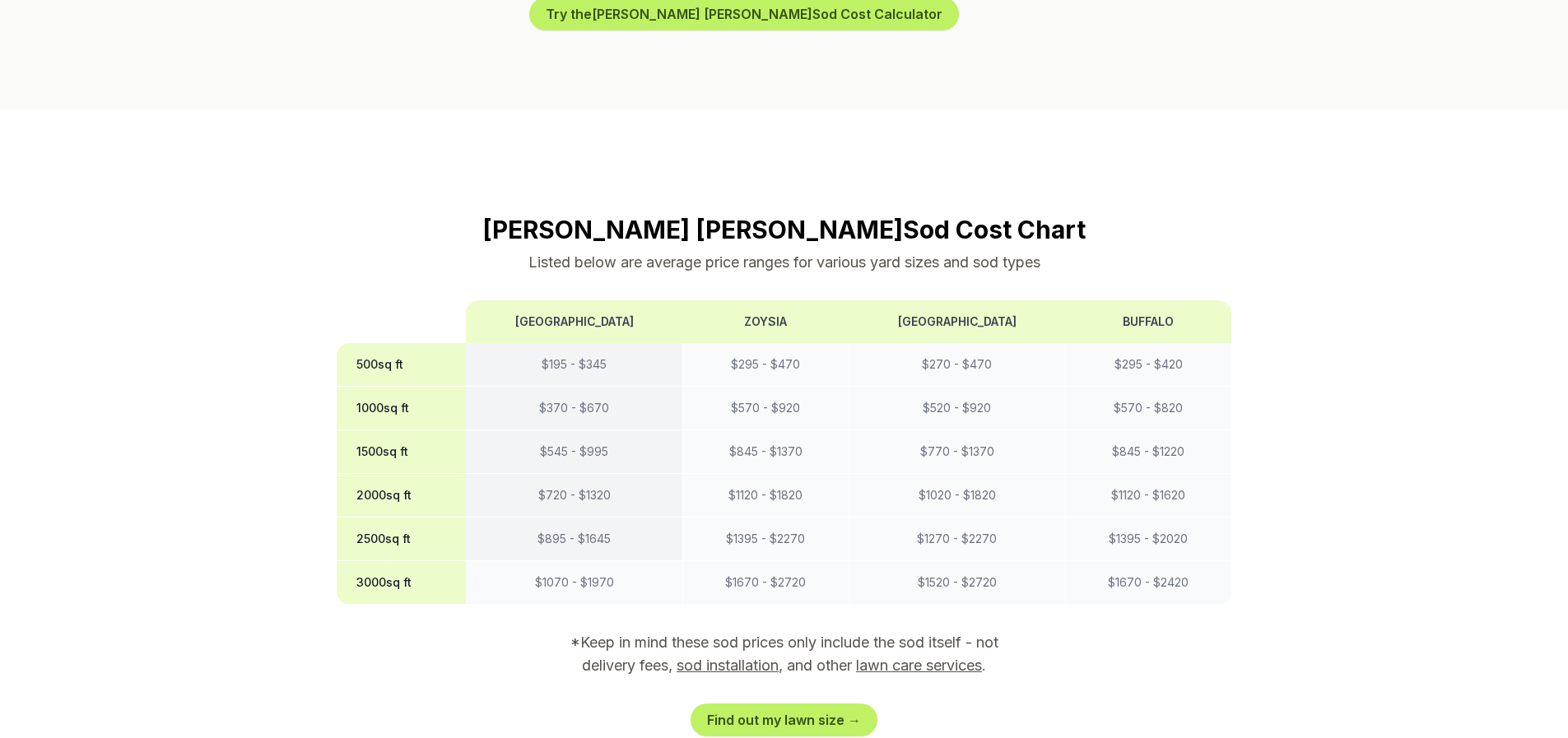
scroll to position [1233, 0]
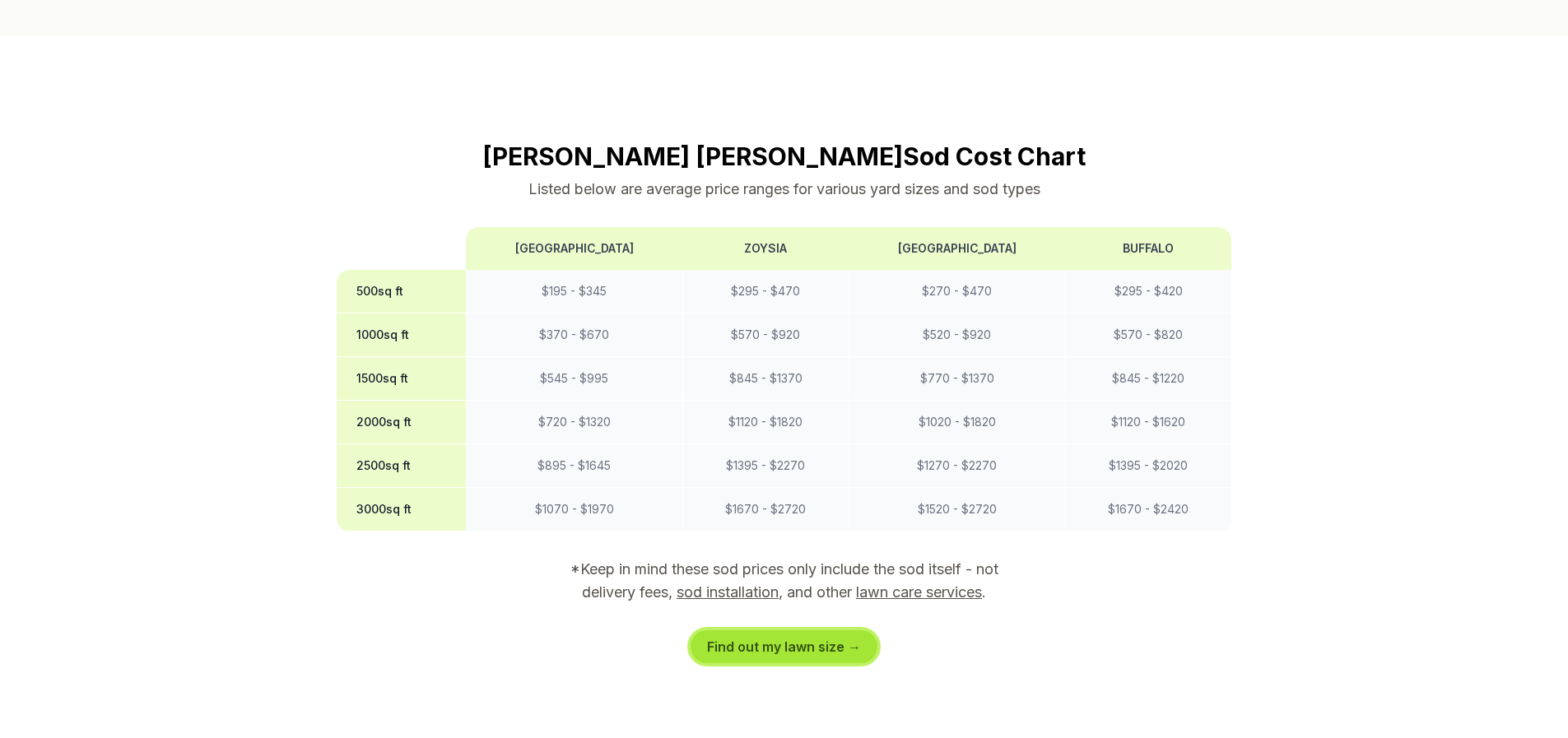
click at [730, 651] on link "Find out my lawn size →" at bounding box center [783, 646] width 187 height 33
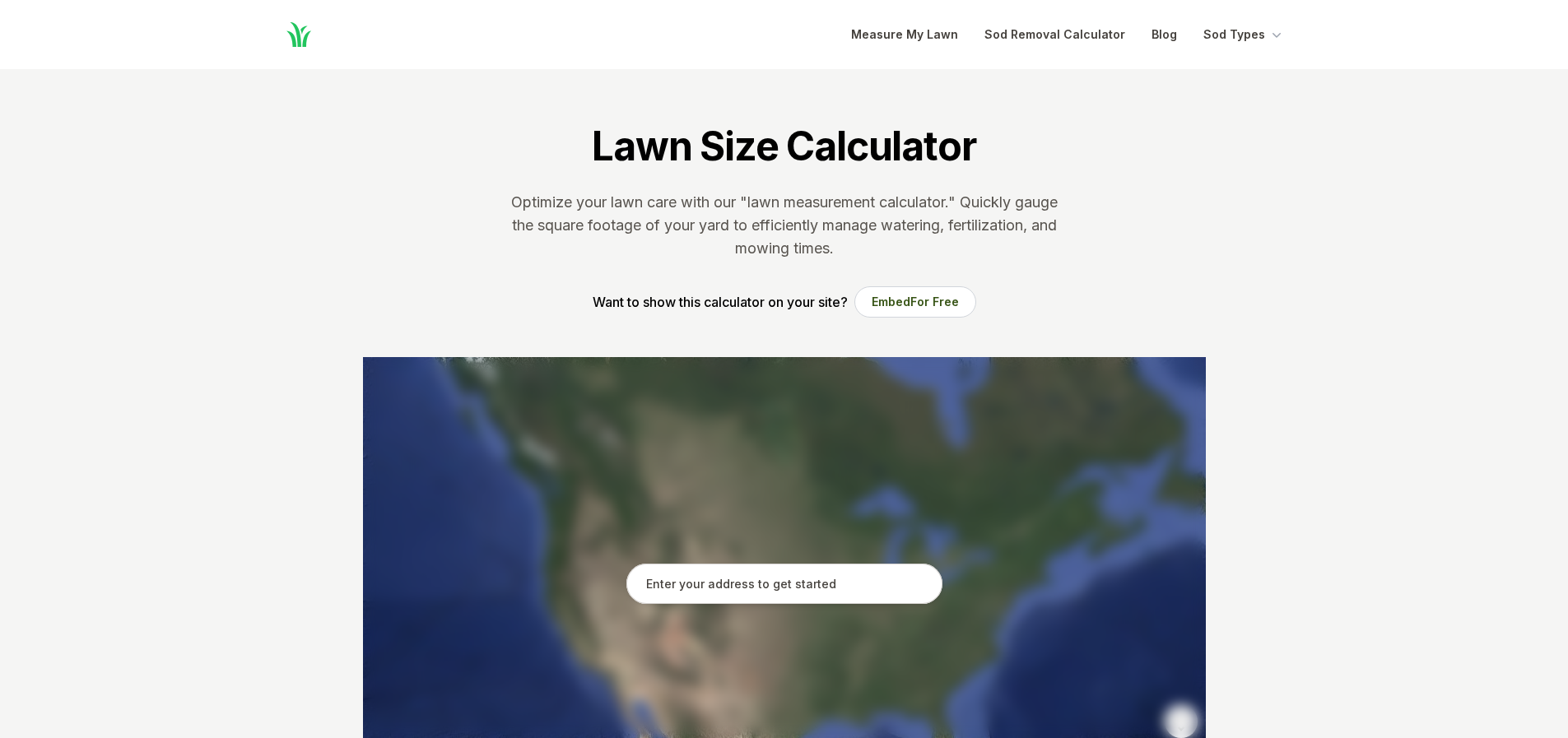
click at [701, 583] on input "text" at bounding box center [784, 584] width 316 height 41
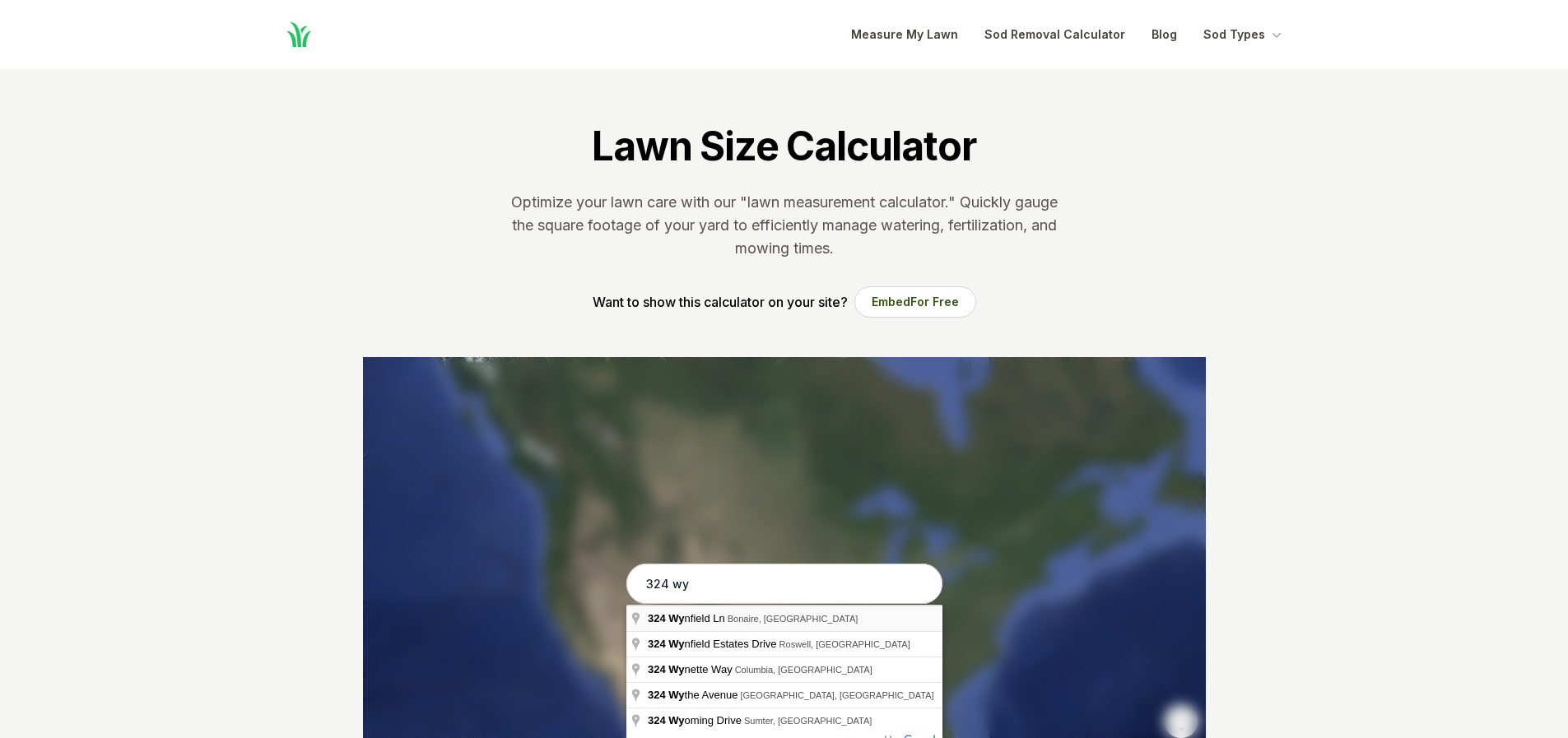
type input "[STREET_ADDRESS]"
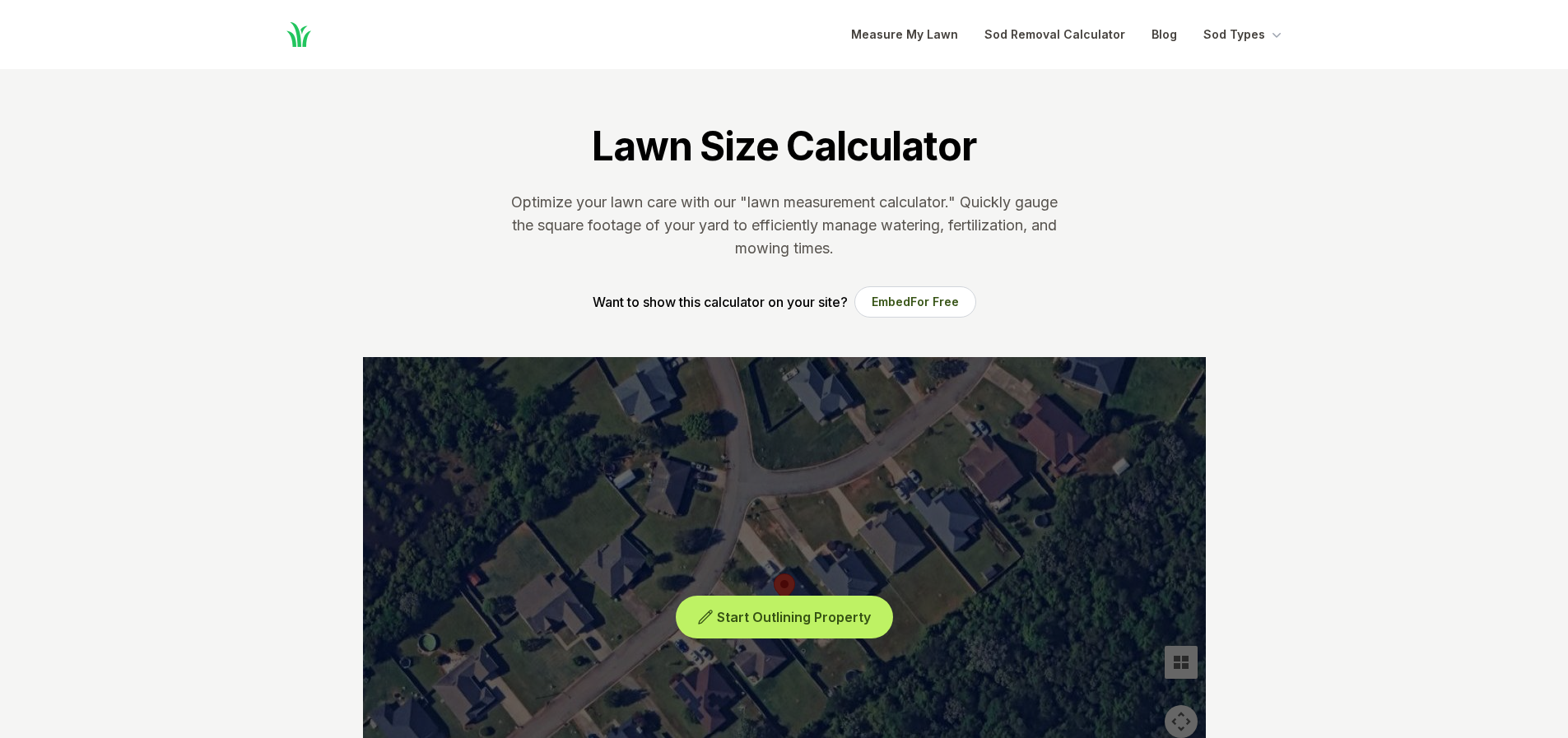
click at [713, 616] on icon at bounding box center [705, 617] width 16 height 16
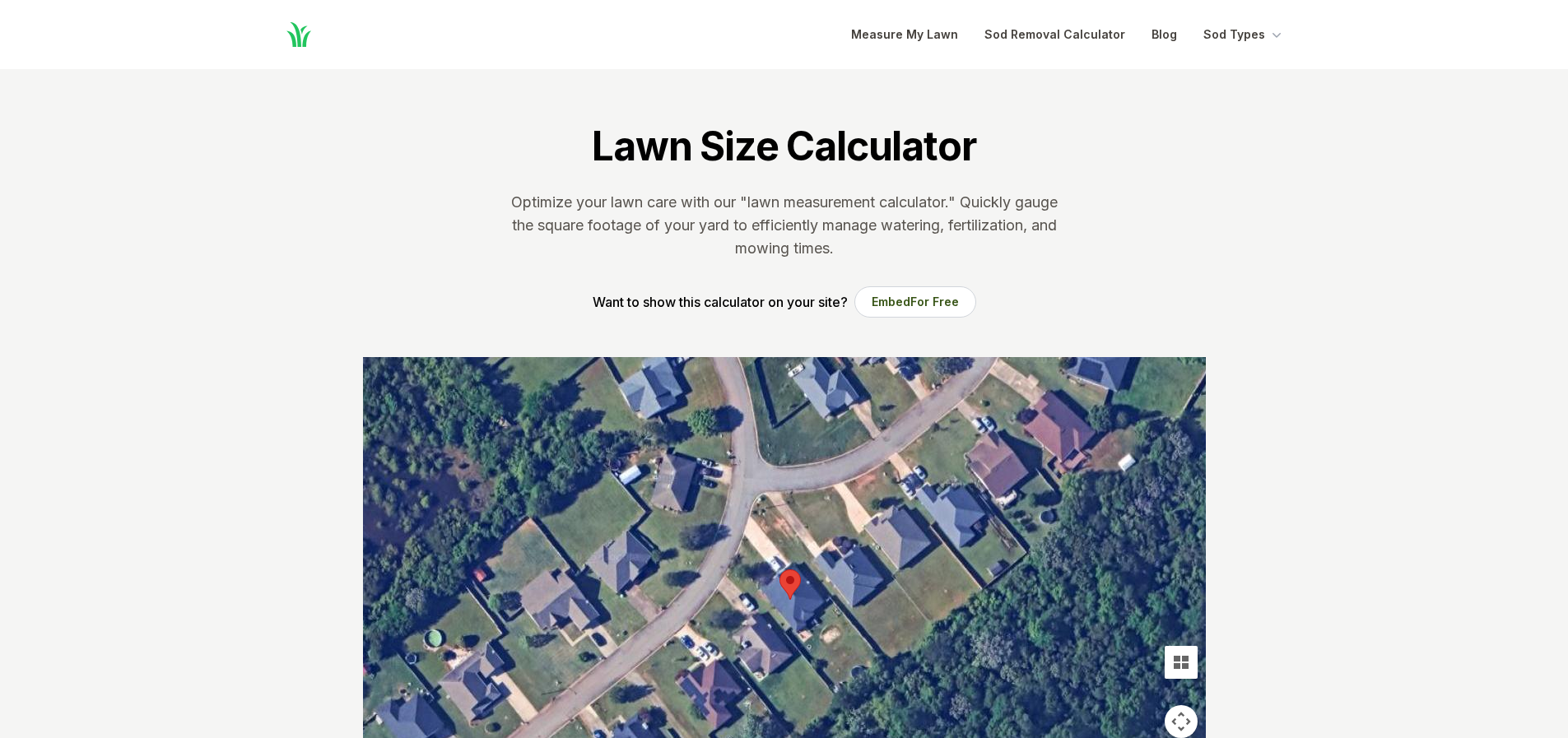
drag, startPoint x: 740, startPoint y: 595, endPoint x: 748, endPoint y: 590, distance: 9.4
click at [748, 590] on div at bounding box center [784, 603] width 843 height 493
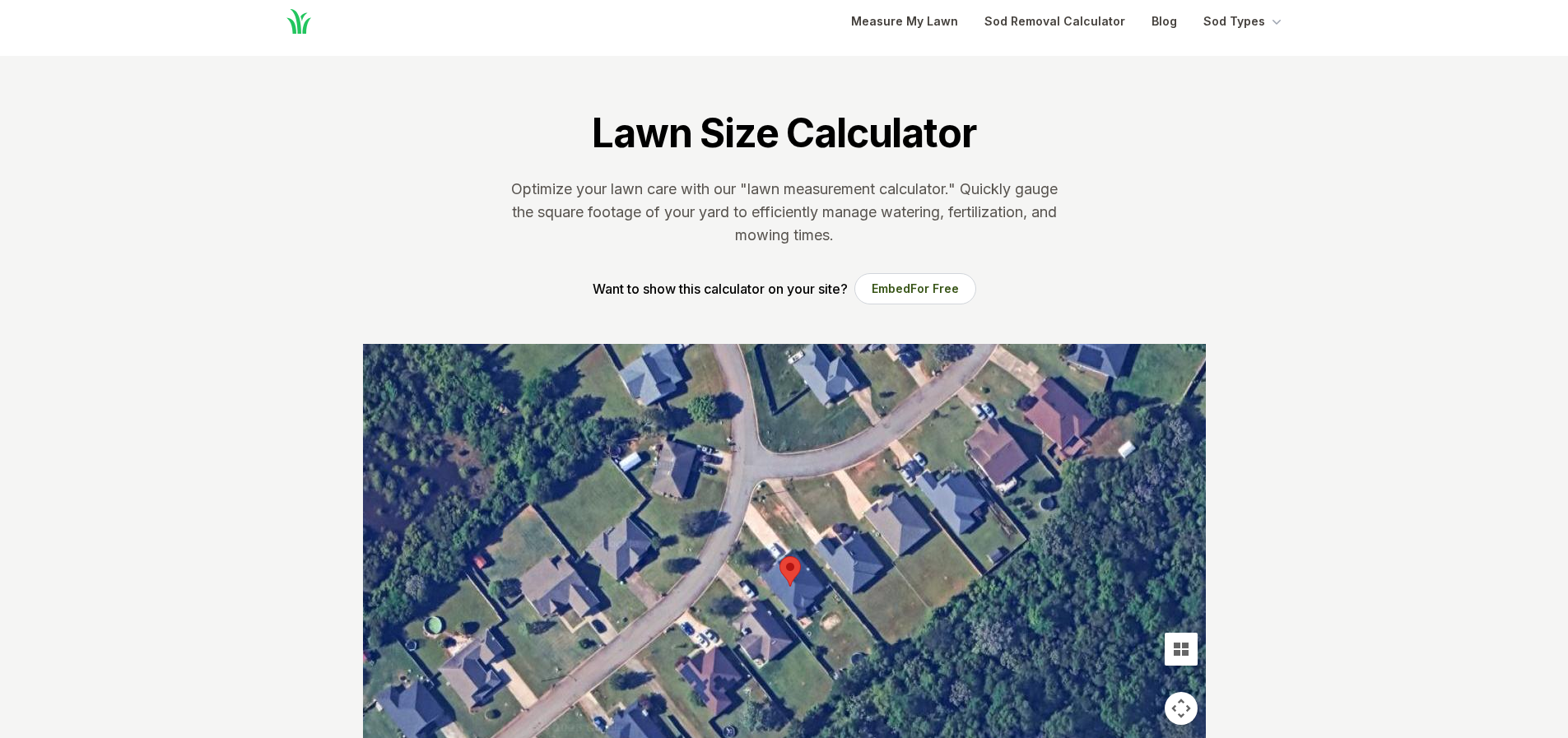
scroll to position [246, 0]
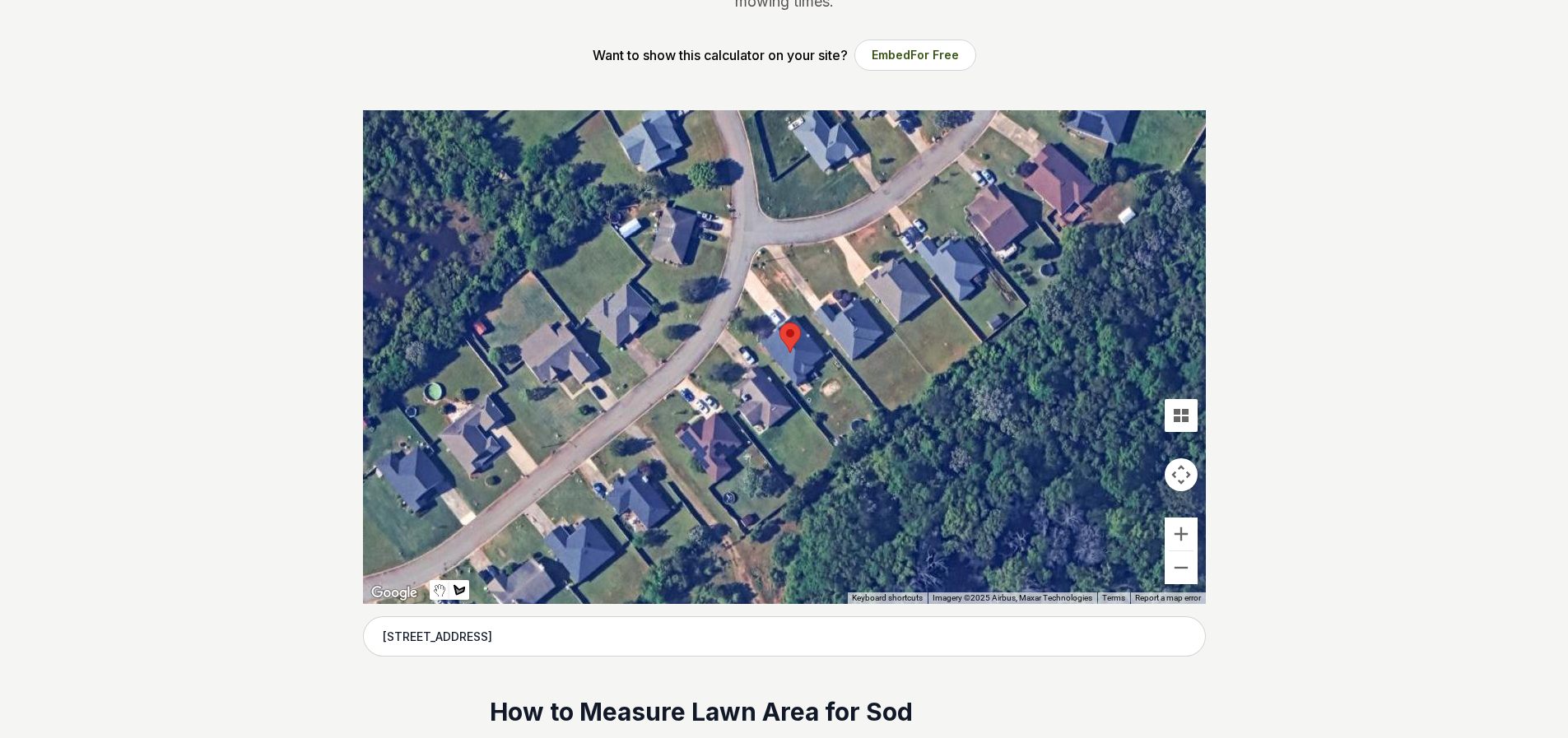
click at [755, 354] on div at bounding box center [784, 356] width 843 height 493
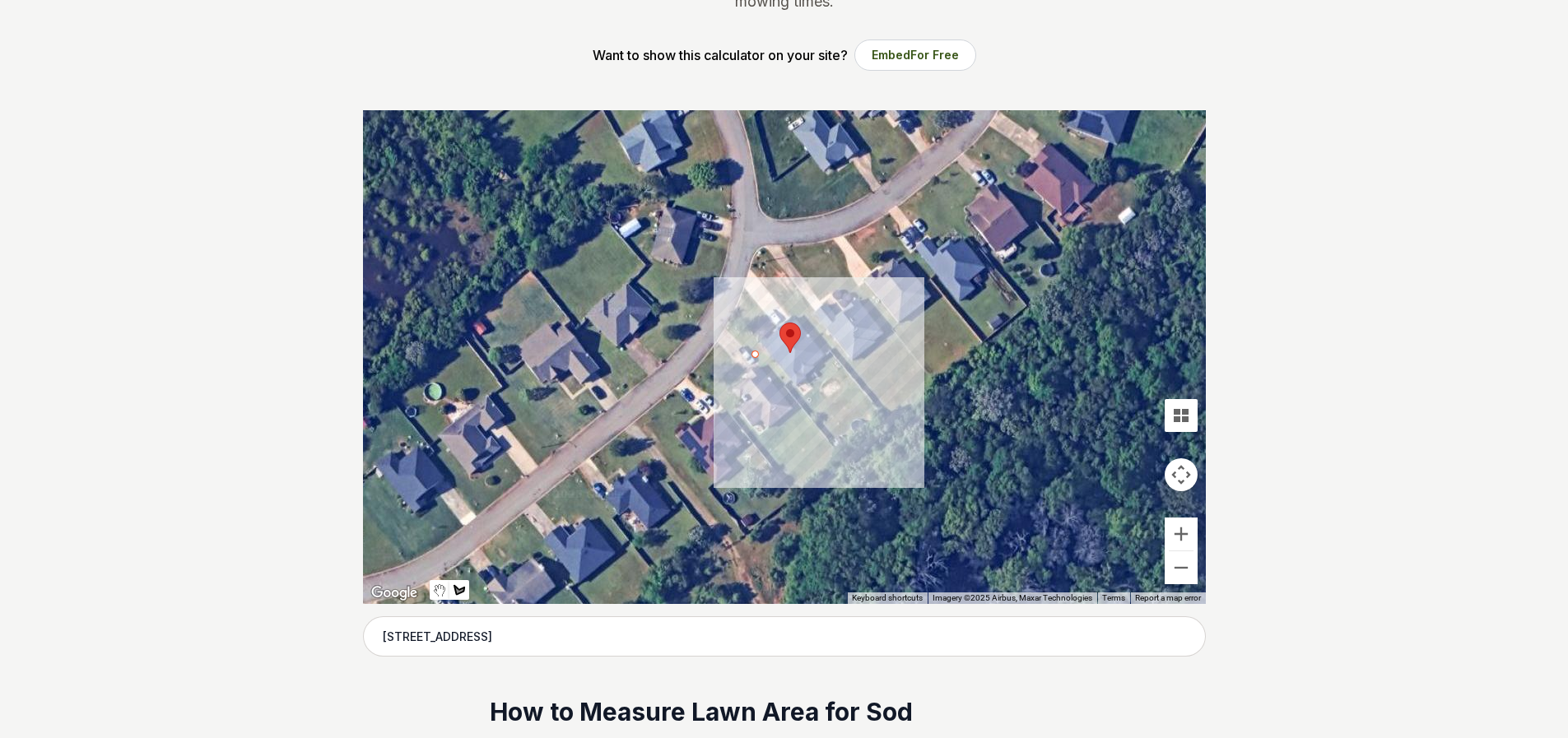
click at [838, 446] on div at bounding box center [784, 356] width 843 height 493
click at [838, 442] on div at bounding box center [784, 356] width 843 height 493
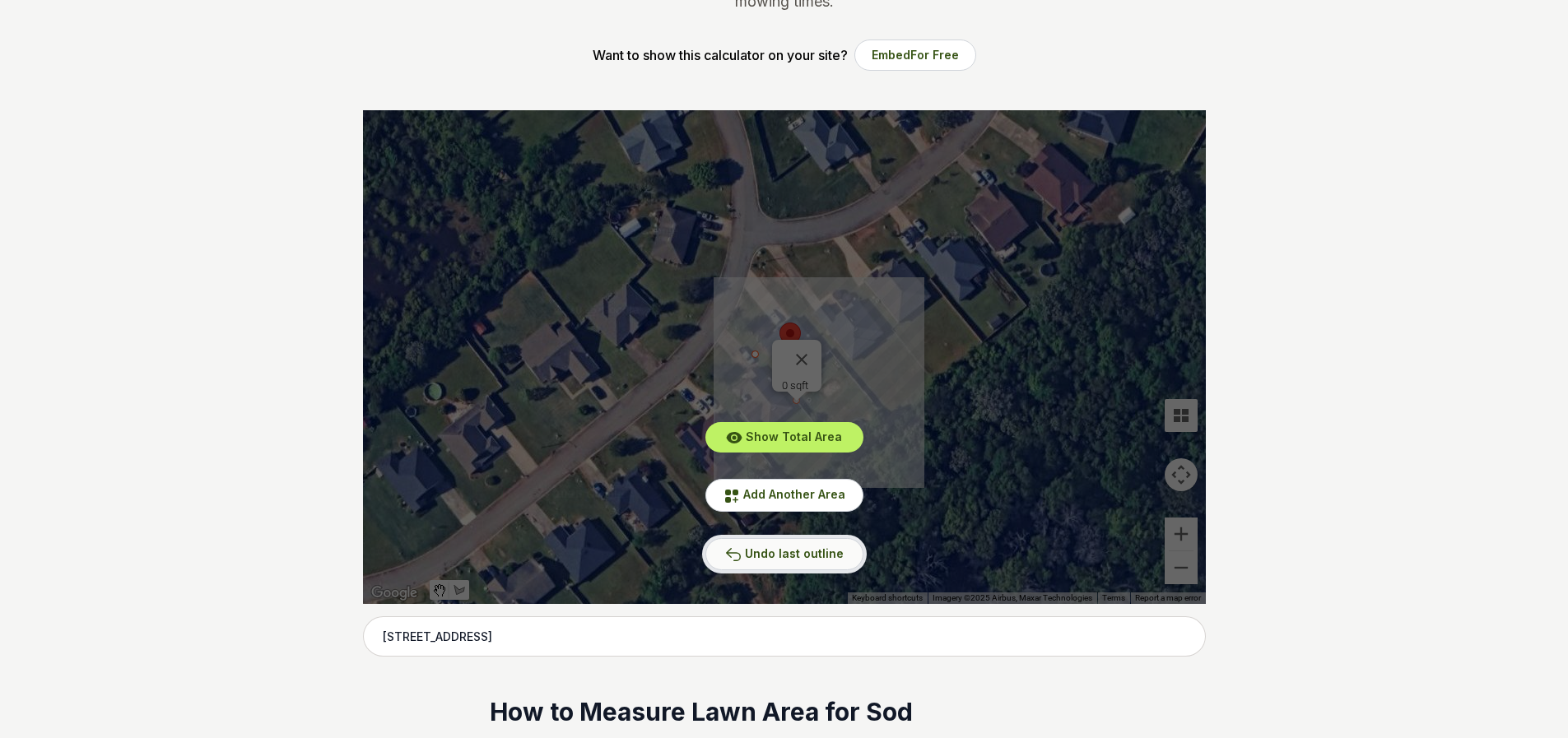
click at [803, 554] on span "Undo last outline" at bounding box center [794, 553] width 99 height 14
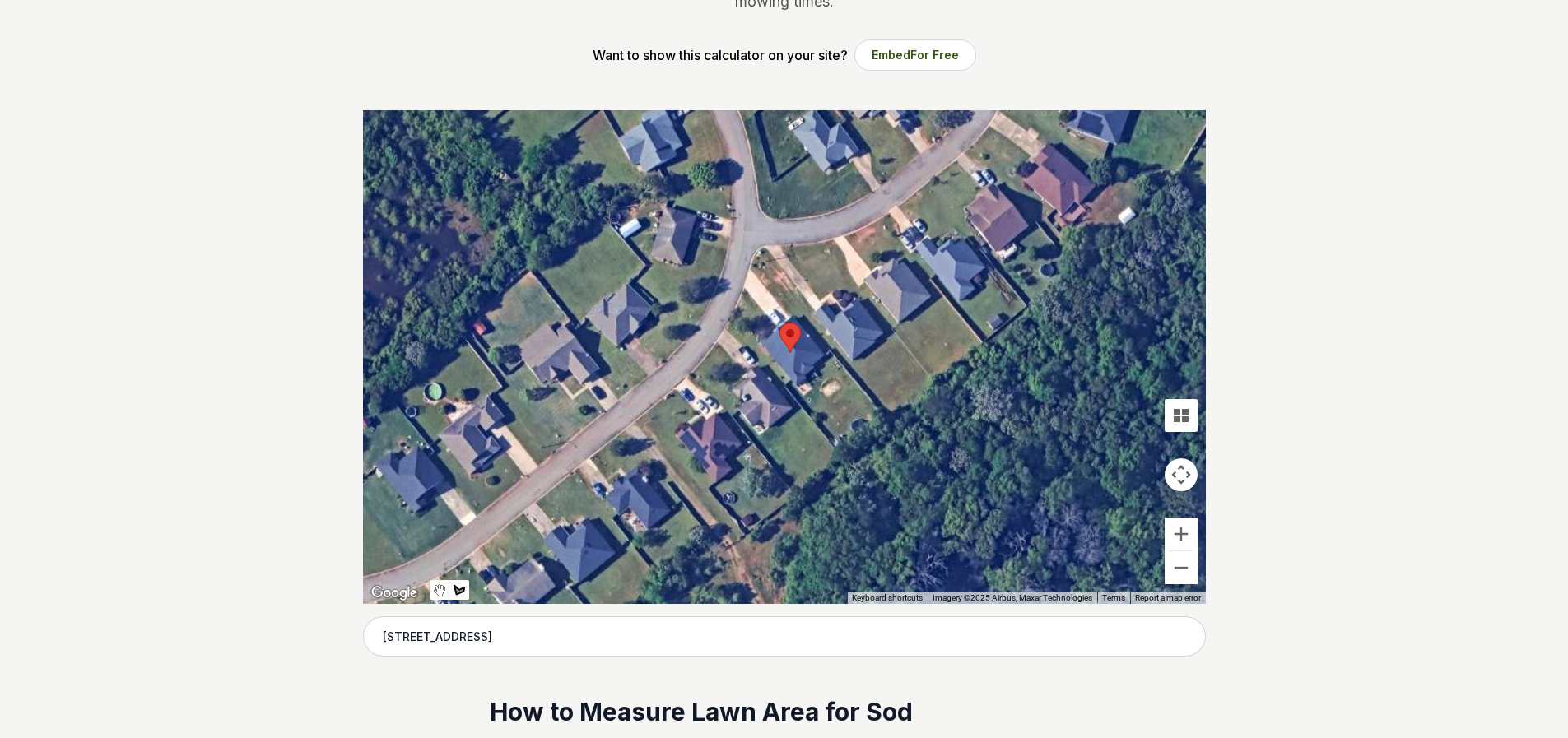
click at [755, 352] on div at bounding box center [784, 356] width 843 height 493
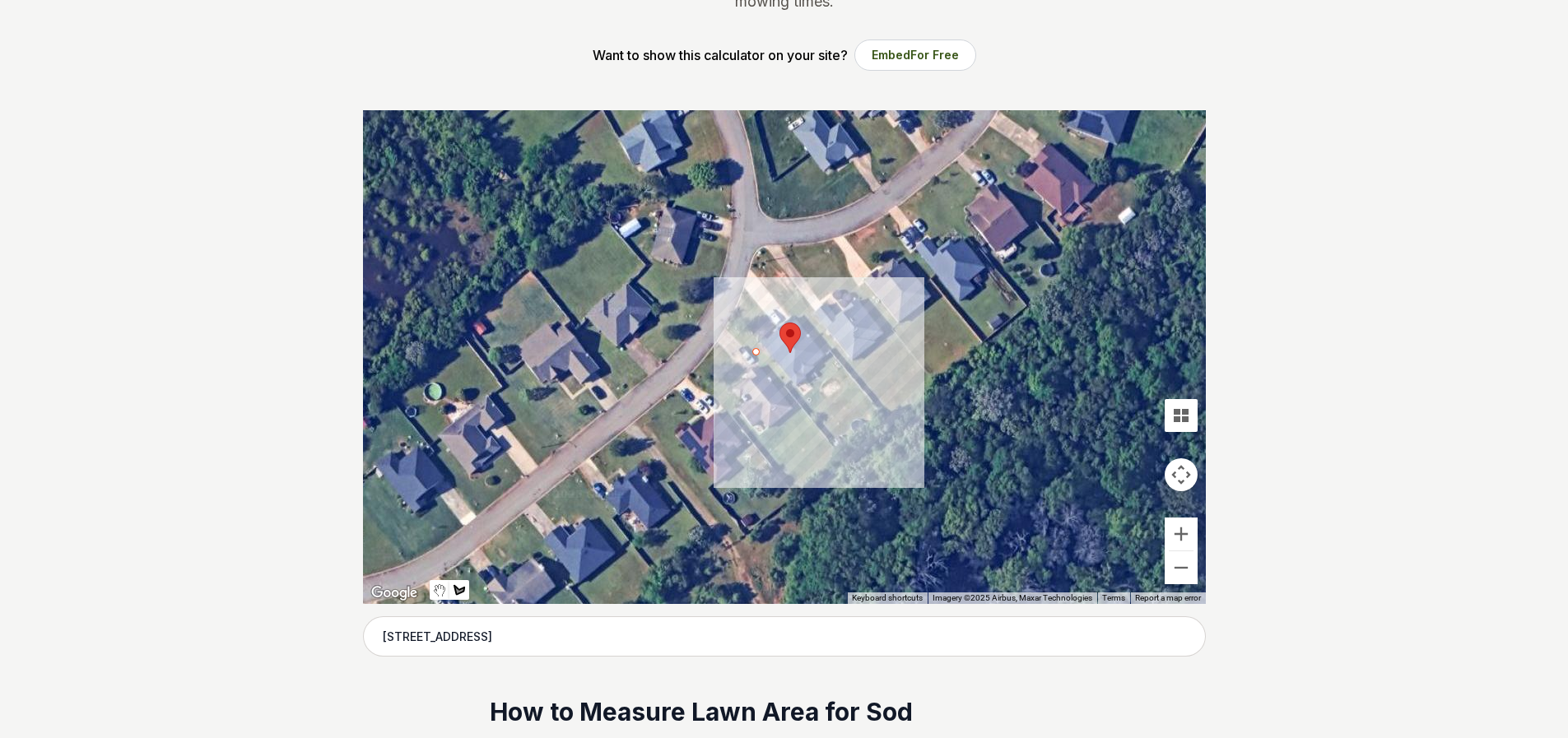
click at [839, 439] on div at bounding box center [784, 356] width 843 height 493
click at [878, 410] on div at bounding box center [784, 356] width 843 height 493
click at [838, 365] on div at bounding box center [784, 356] width 843 height 493
click at [803, 396] on div at bounding box center [784, 356] width 843 height 493
click at [763, 347] on div at bounding box center [784, 356] width 843 height 493
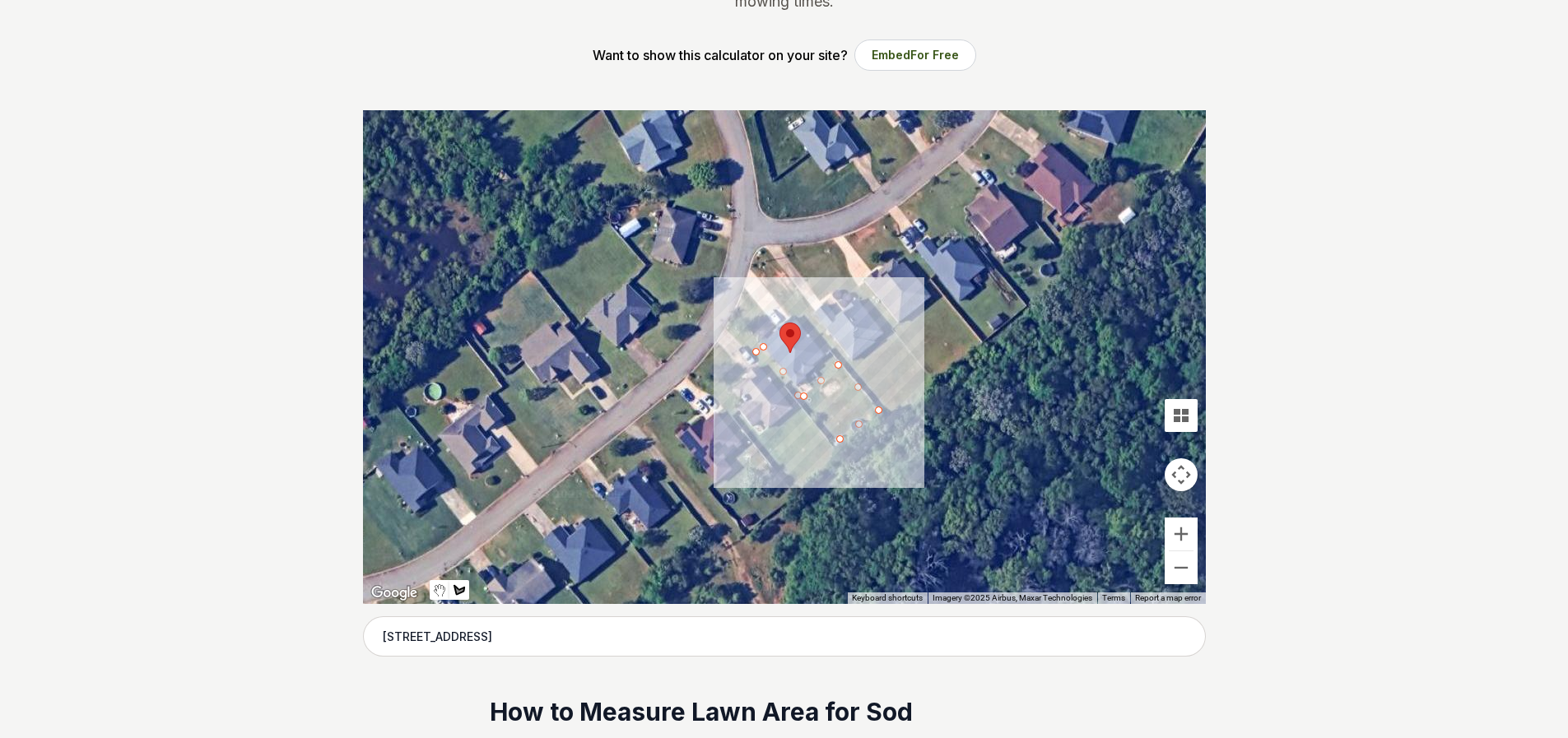
click at [756, 352] on div at bounding box center [784, 356] width 843 height 493
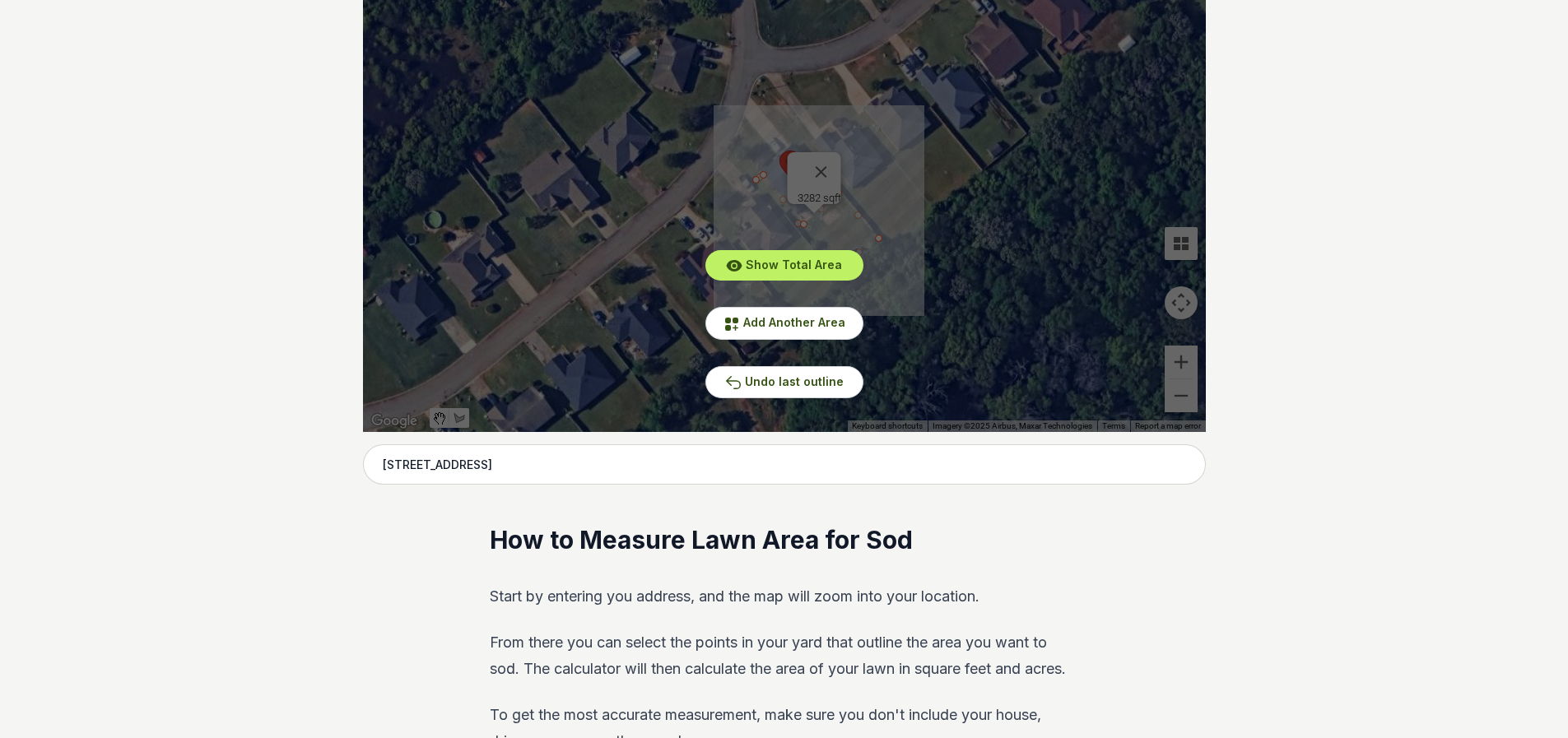
scroll to position [329, 0]
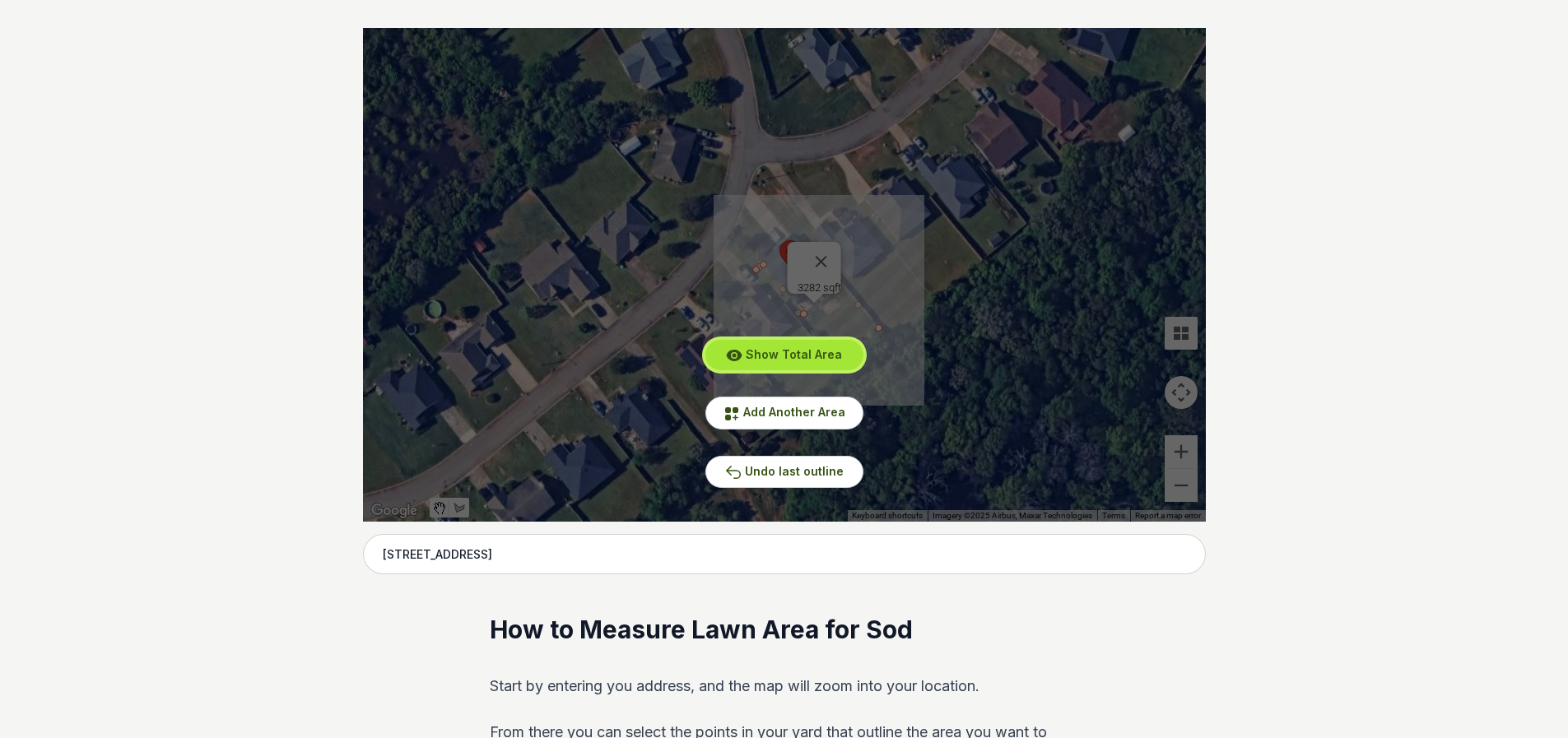
click at [792, 351] on span "Show Total Area" at bounding box center [794, 354] width 96 height 14
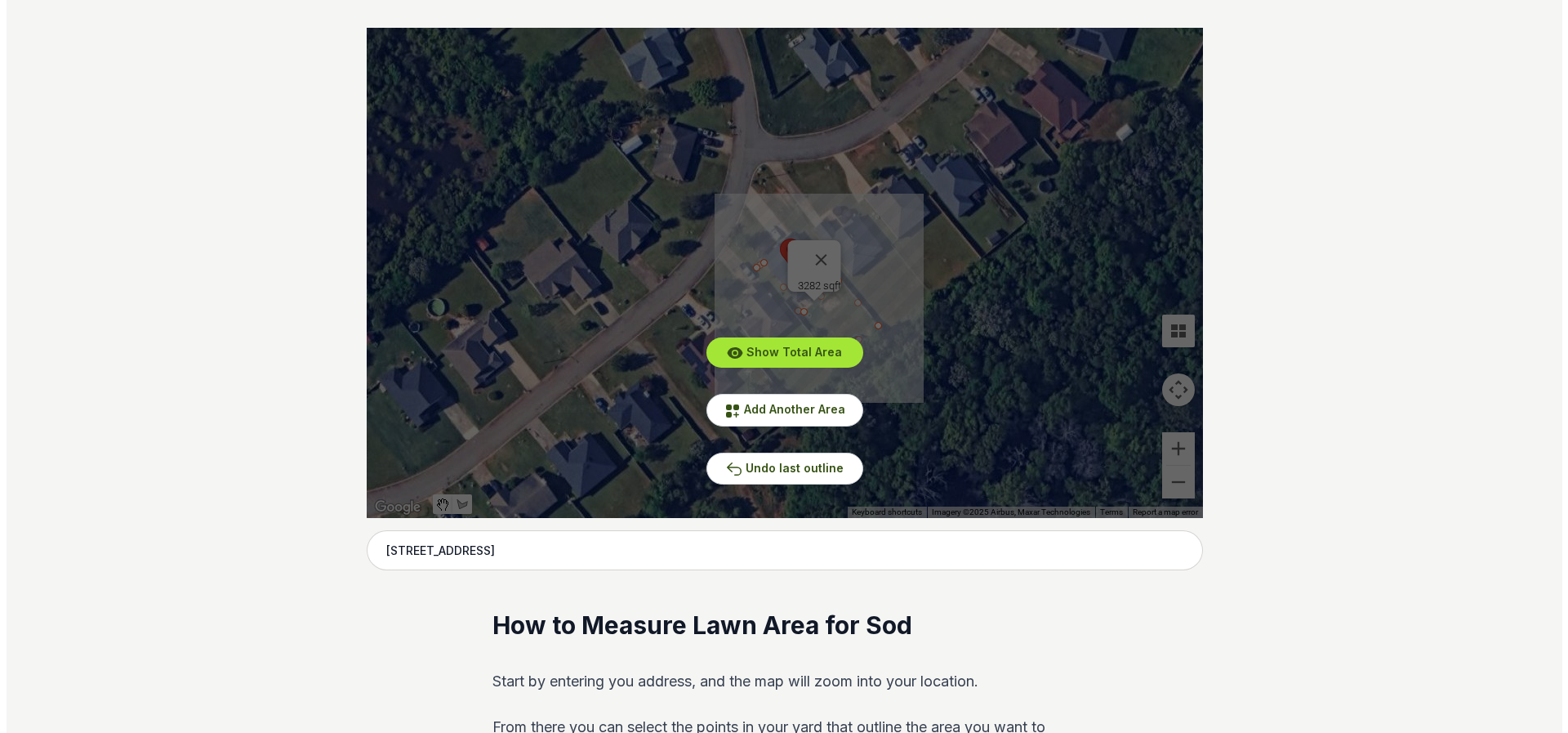
scroll to position [0, 0]
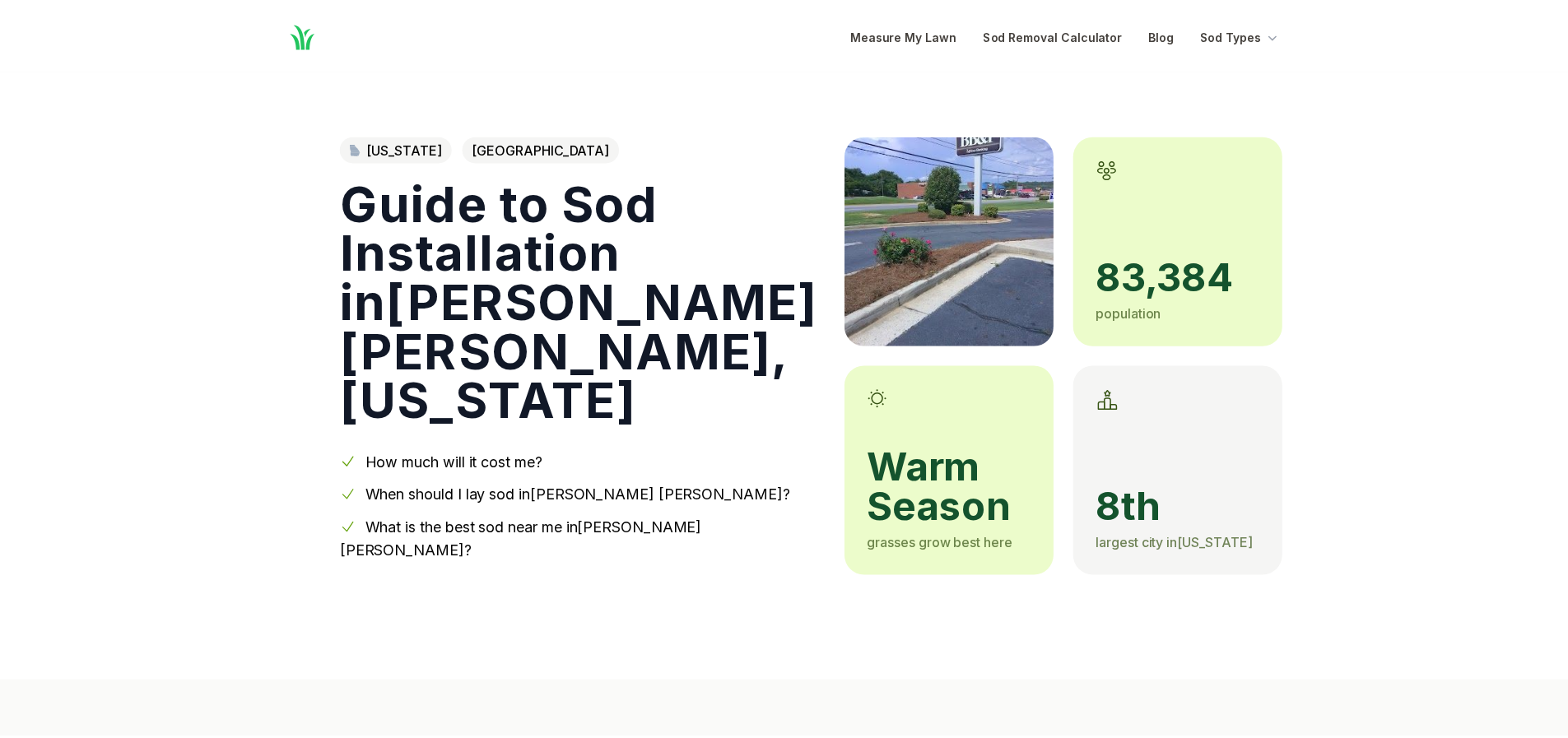
scroll to position [1233, 0]
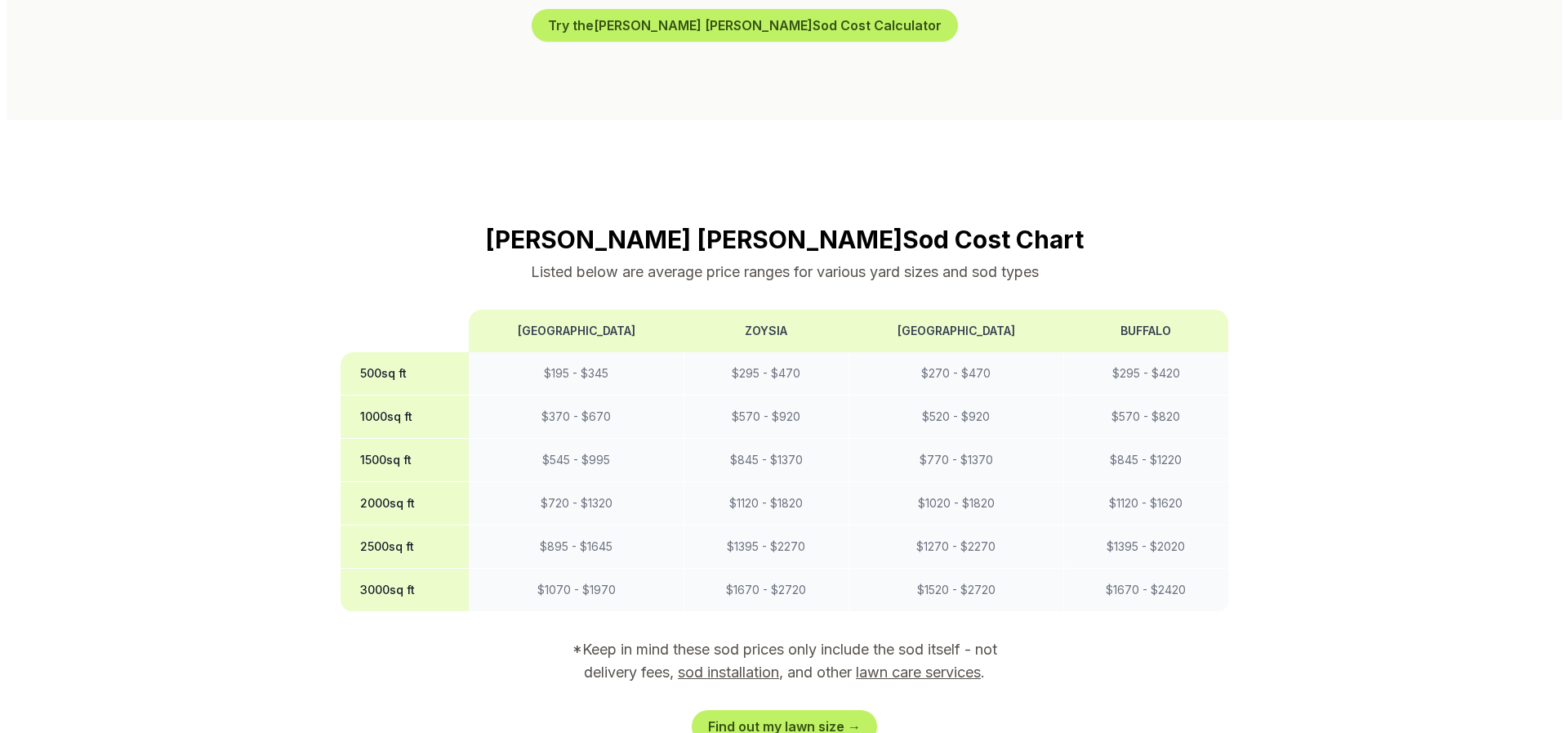
scroll to position [1143, 0]
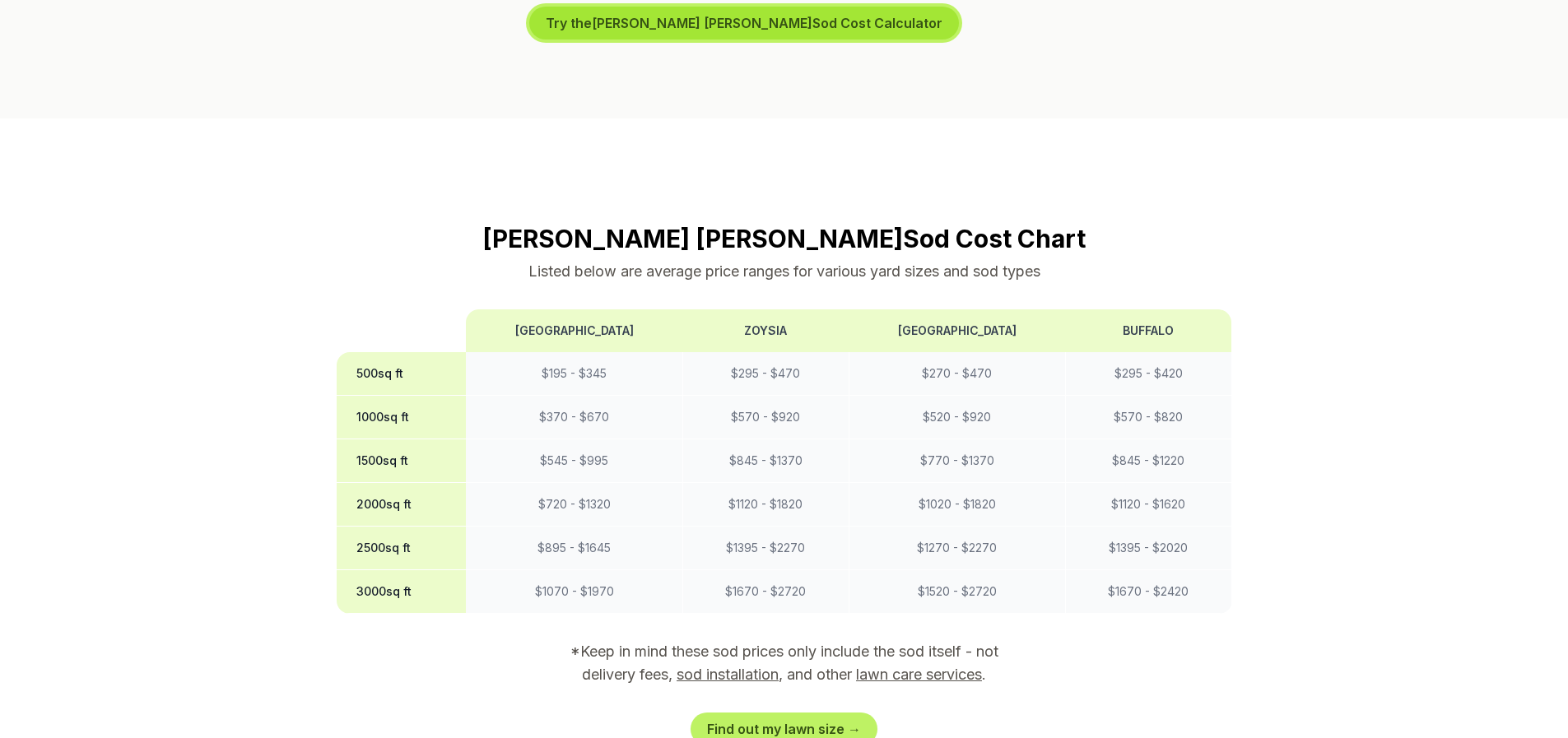
click at [630, 17] on button "Try the Warner Robins Sod Cost Calculator" at bounding box center [744, 22] width 430 height 33
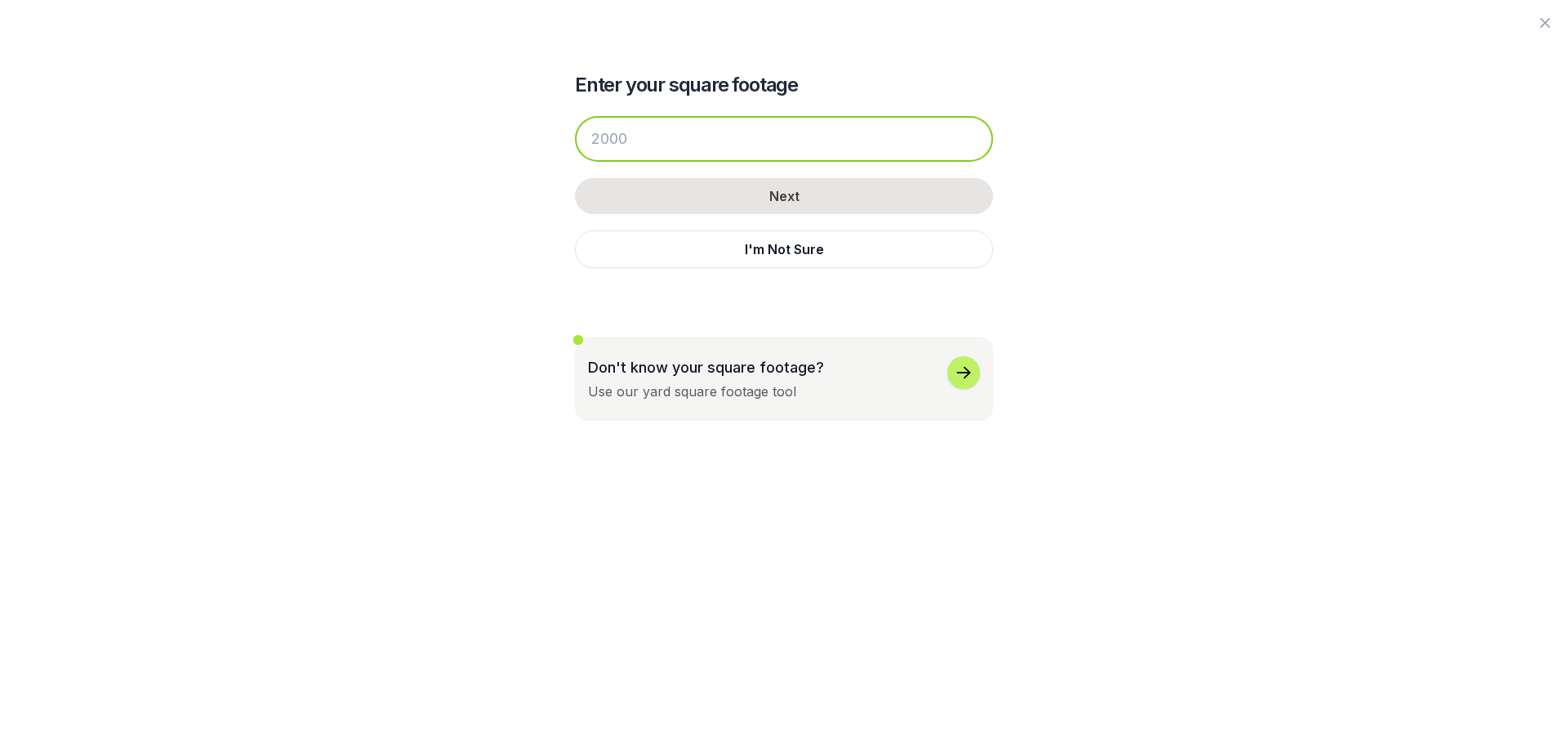
drag, startPoint x: 636, startPoint y: 137, endPoint x: 541, endPoint y: 126, distance: 95.6
click at [541, 126] on div "Enter your square footage Next I'm Not Sure Don't know your square footage? Use…" at bounding box center [784, 210] width 889 height 421
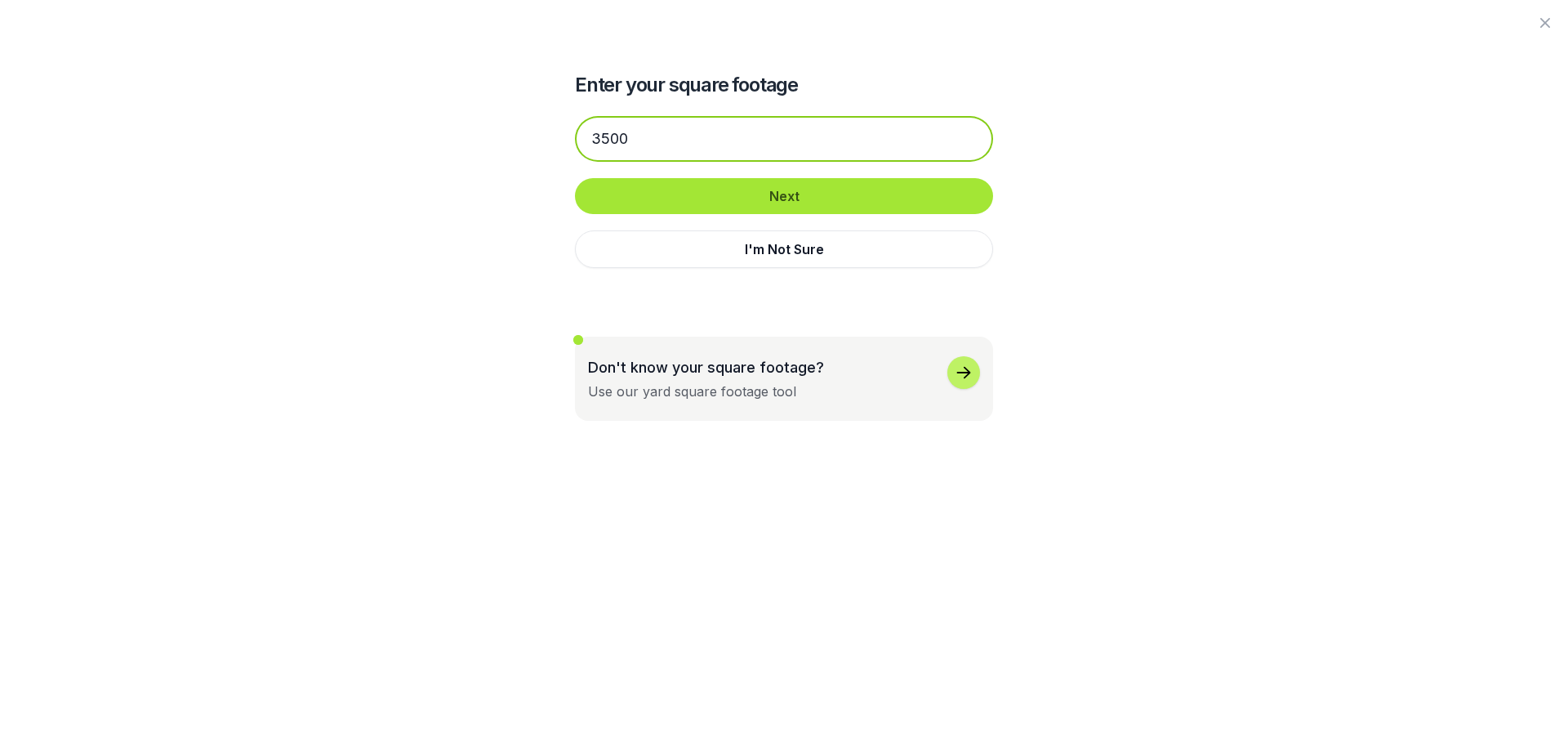
type input "3500"
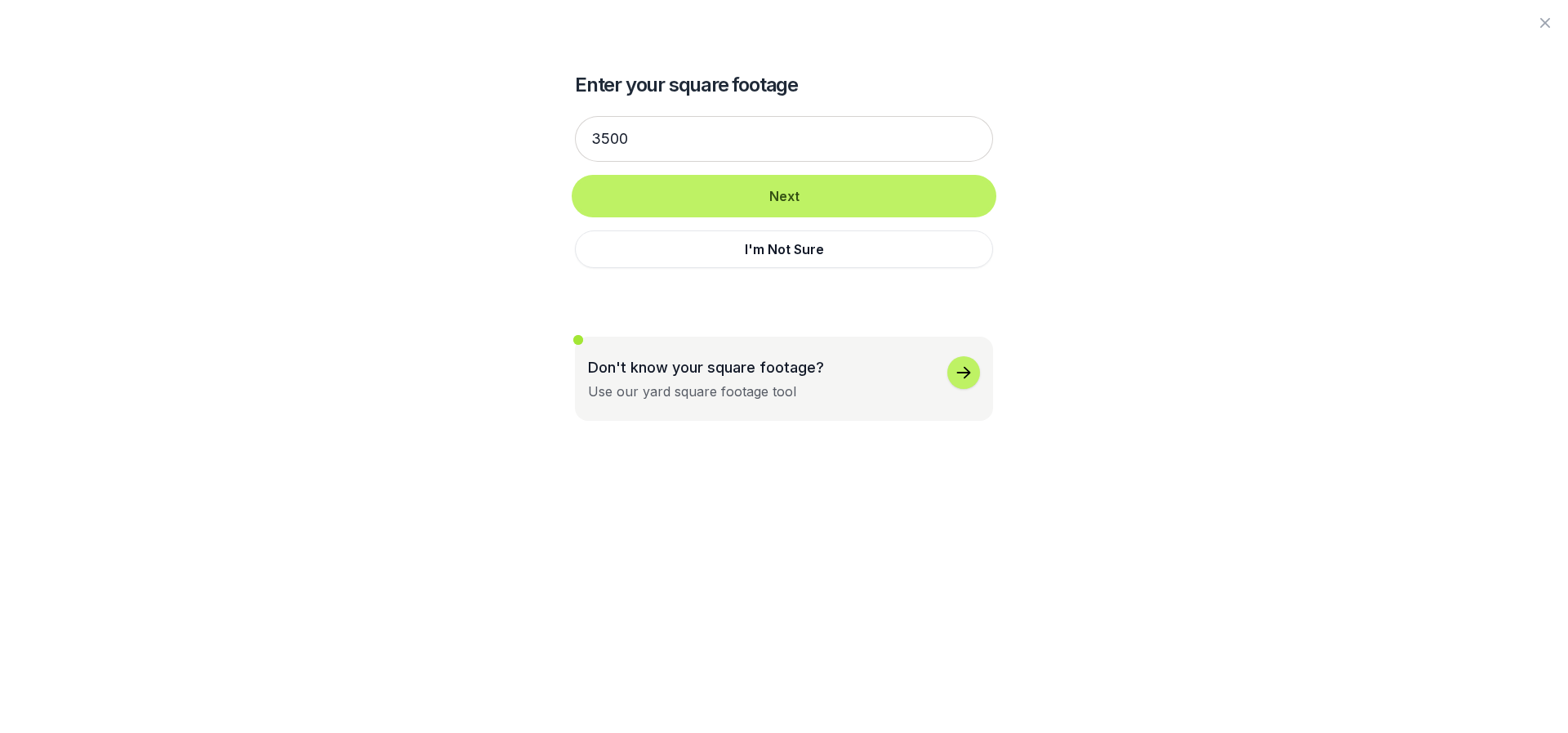
click at [636, 193] on button "Next" at bounding box center [784, 196] width 418 height 36
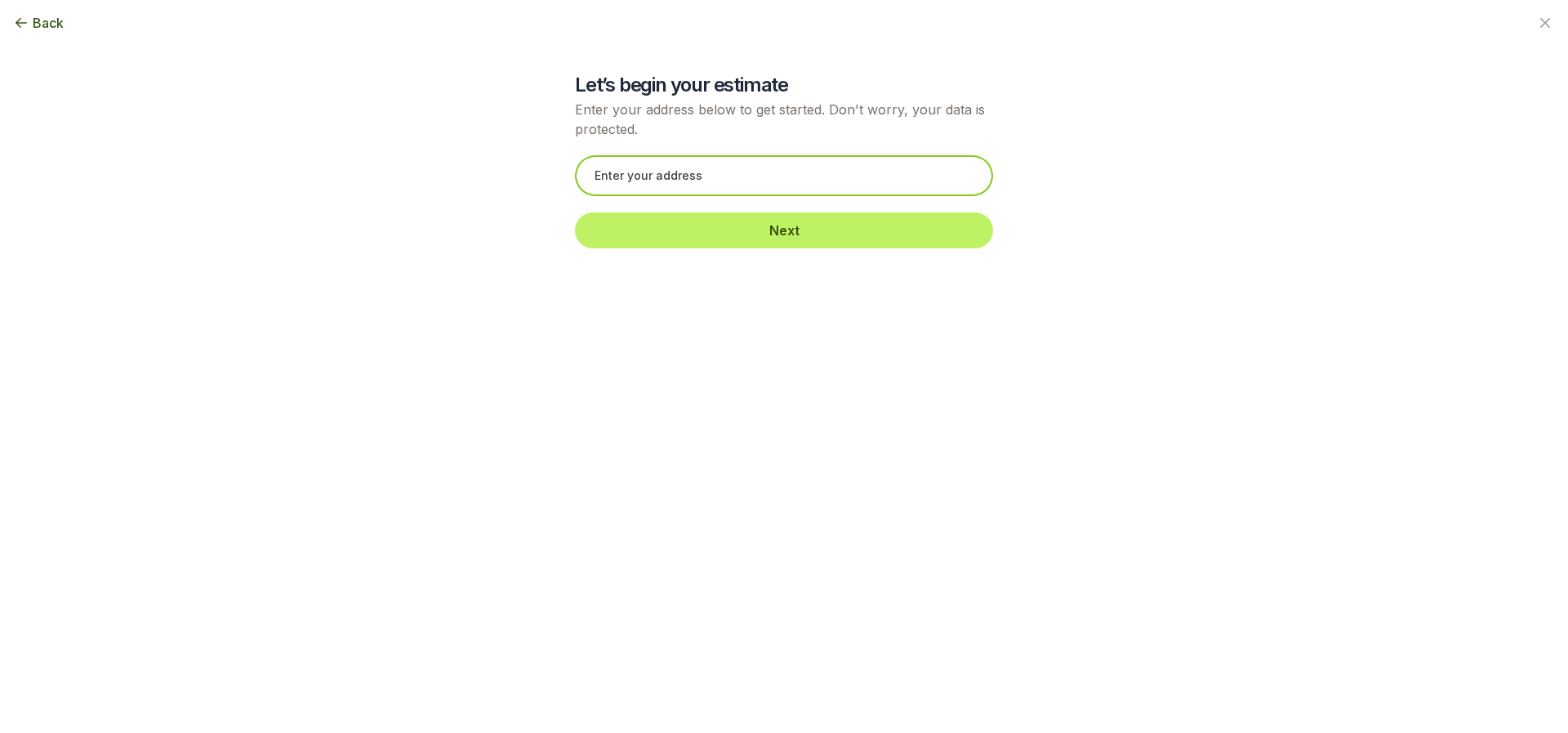
click at [643, 183] on input "text" at bounding box center [784, 175] width 418 height 41
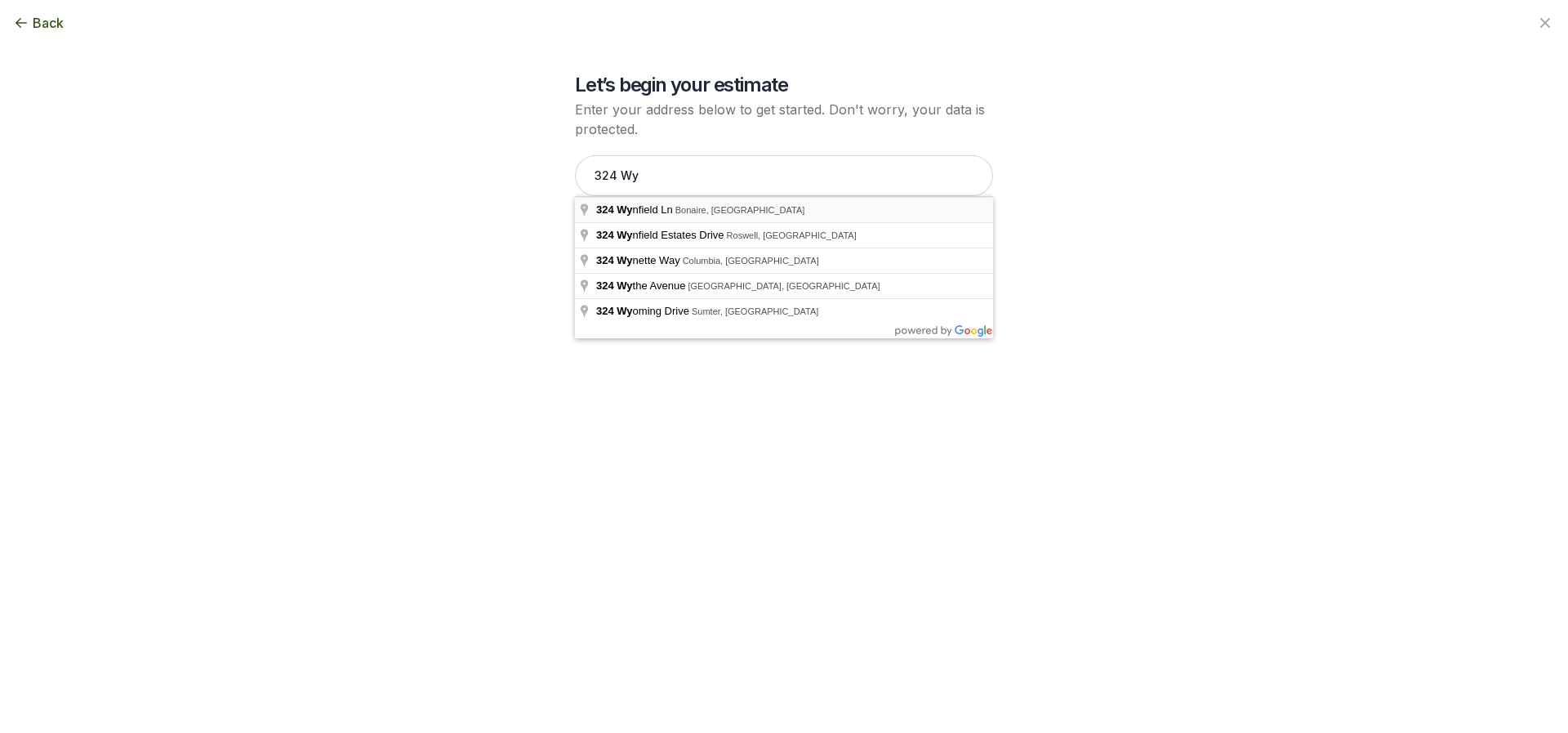
type input "[STREET_ADDRESS]"
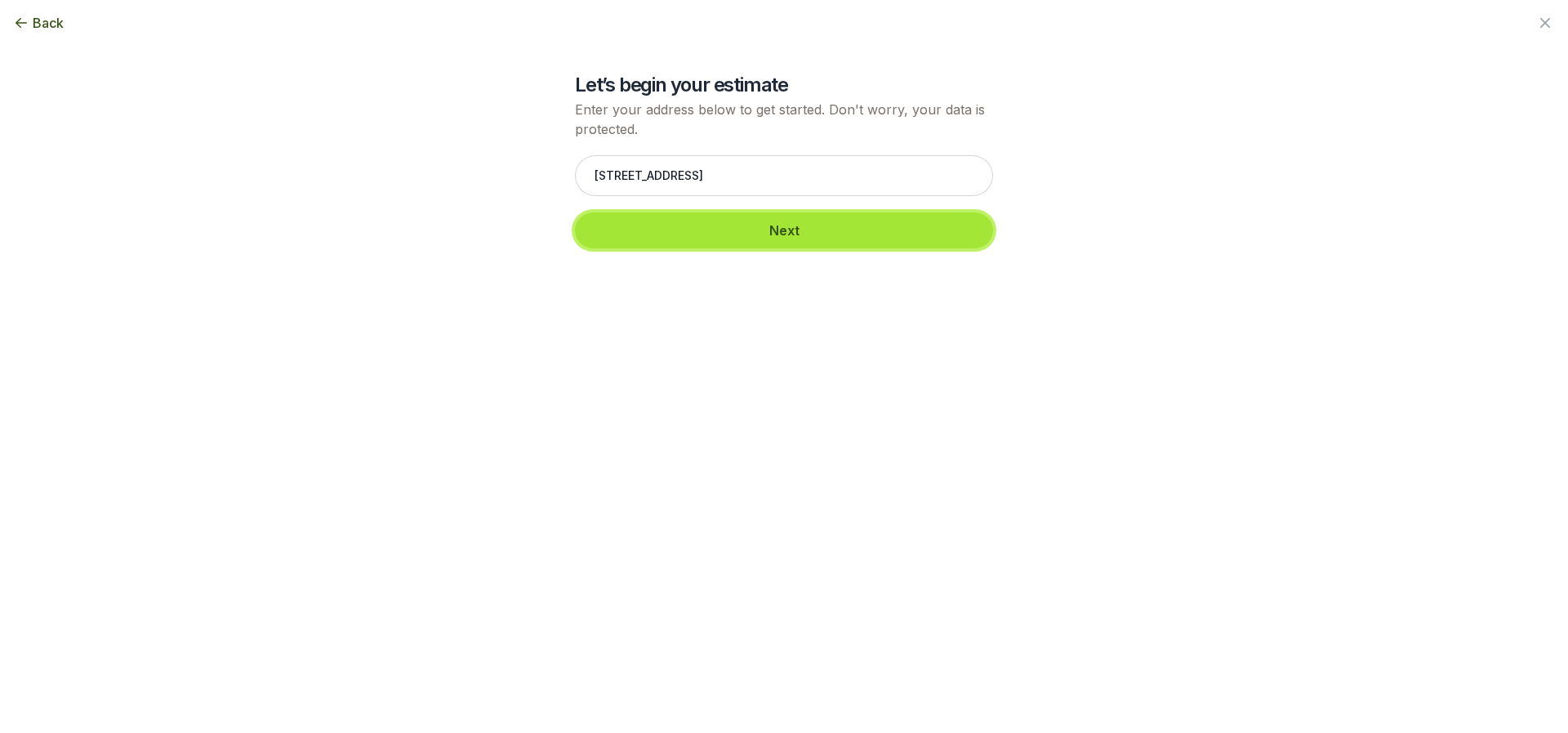
click at [683, 234] on button "Next" at bounding box center [784, 230] width 418 height 36
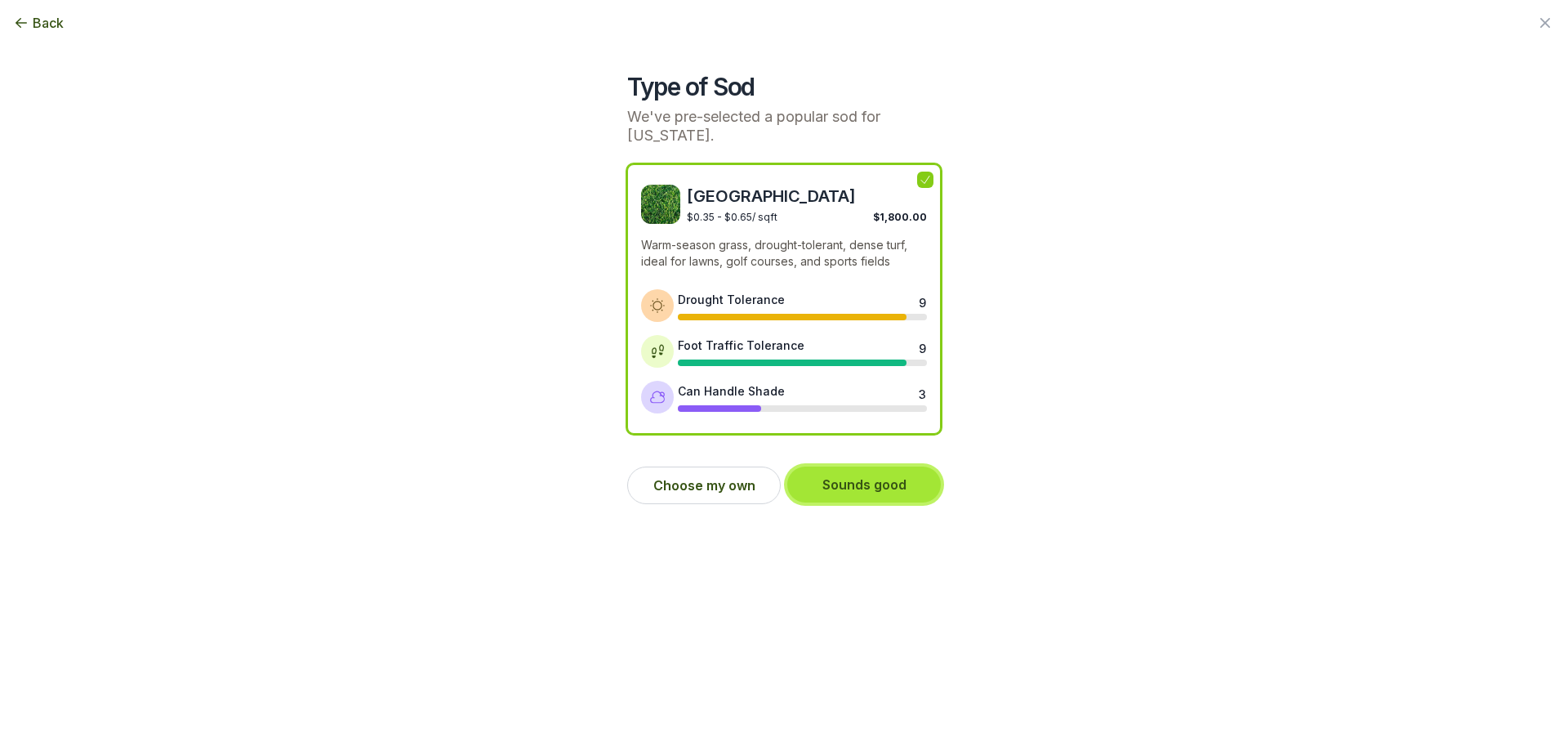
click at [846, 482] on button "Sounds good" at bounding box center [863, 484] width 153 height 36
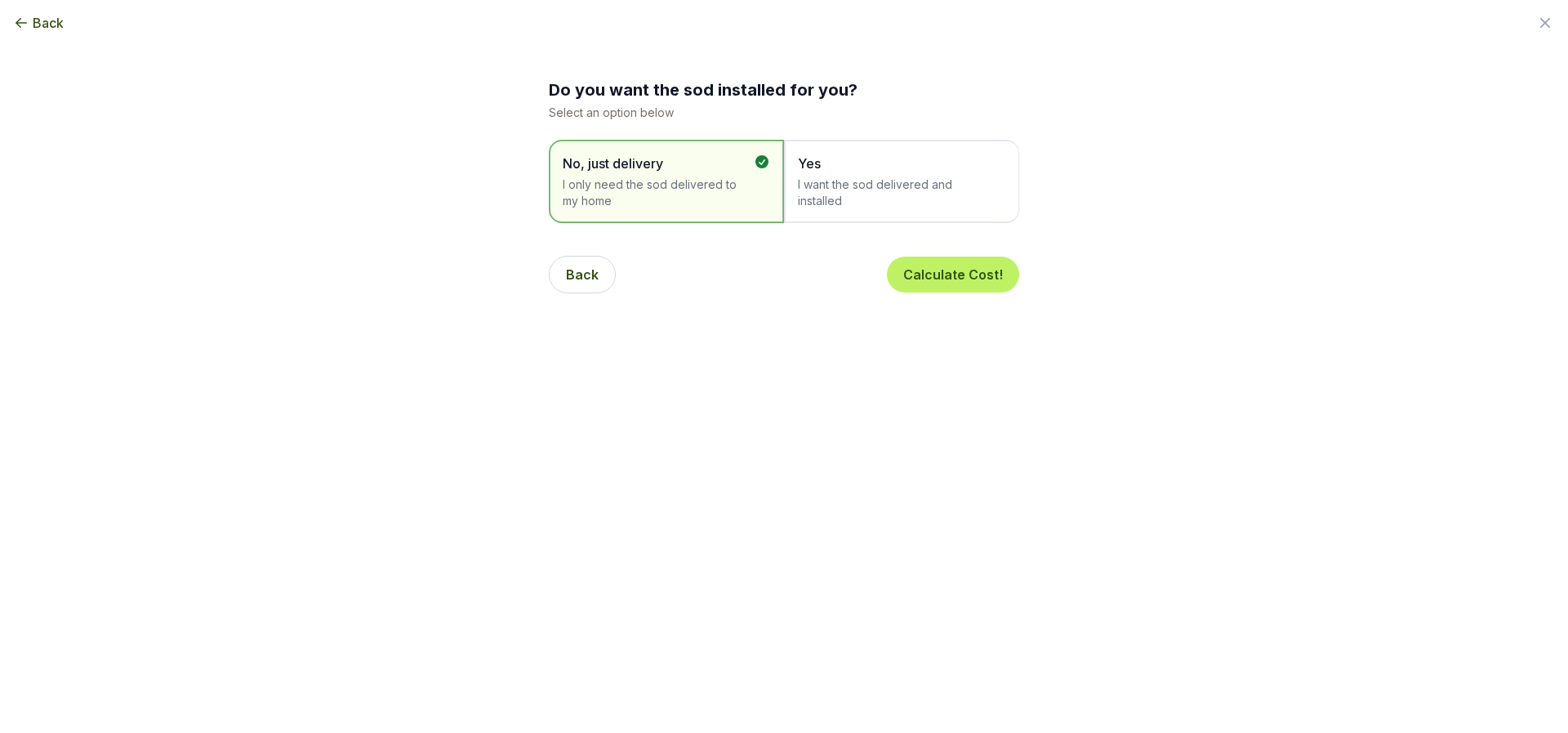
click at [859, 184] on span "I want the sod delivered and installed" at bounding box center [893, 192] width 191 height 33
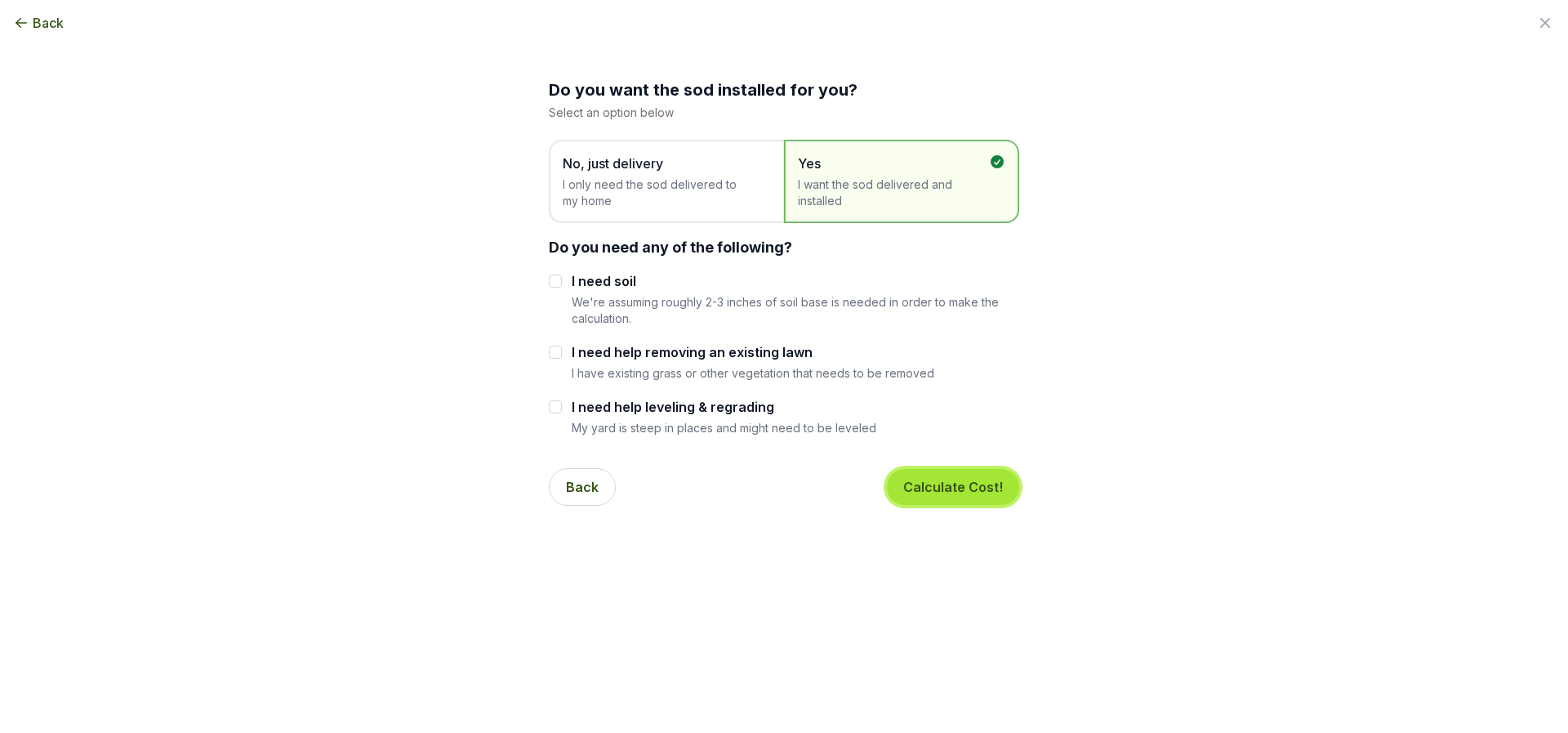
click at [983, 486] on button "Calculate Cost!" at bounding box center [953, 487] width 132 height 36
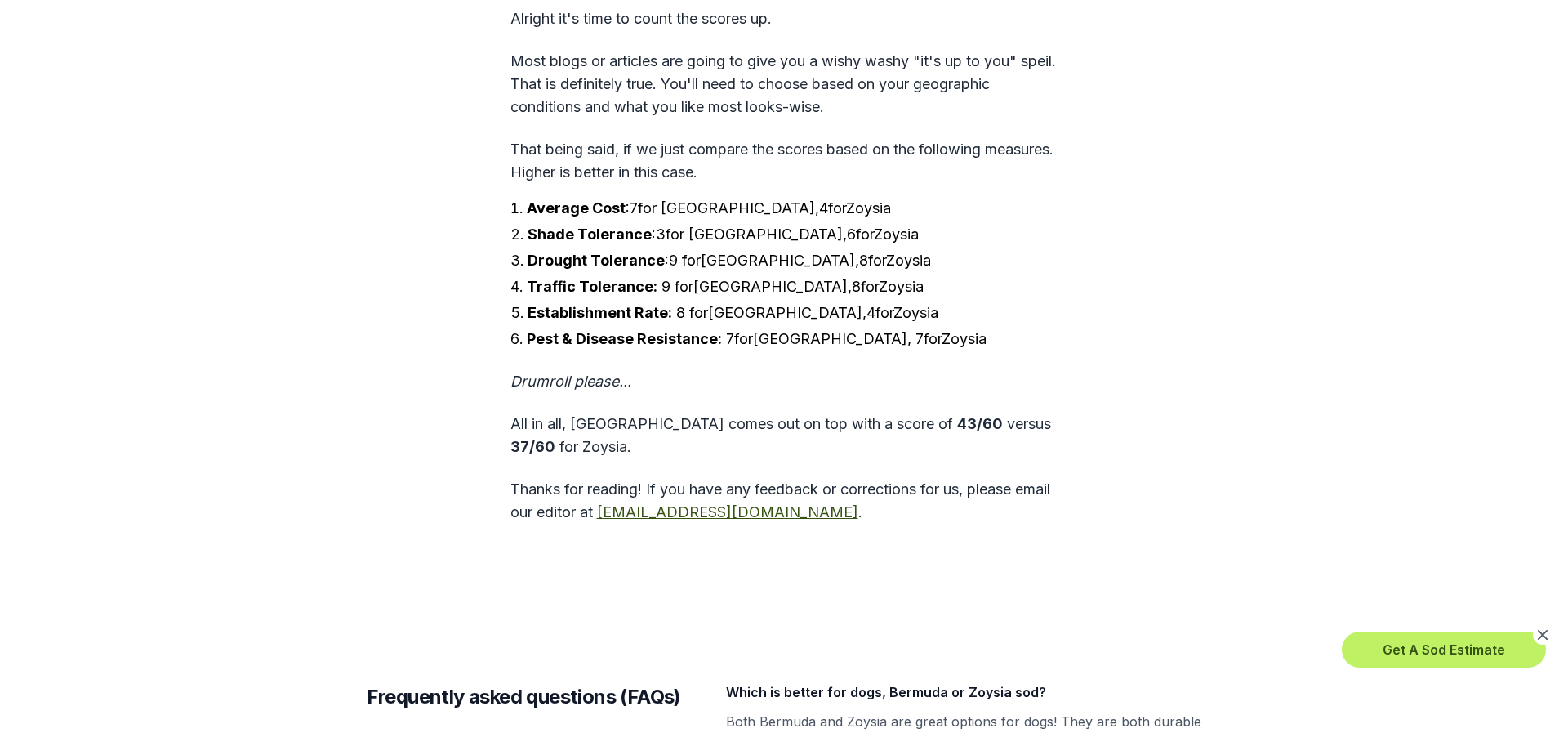
scroll to position [4901, 0]
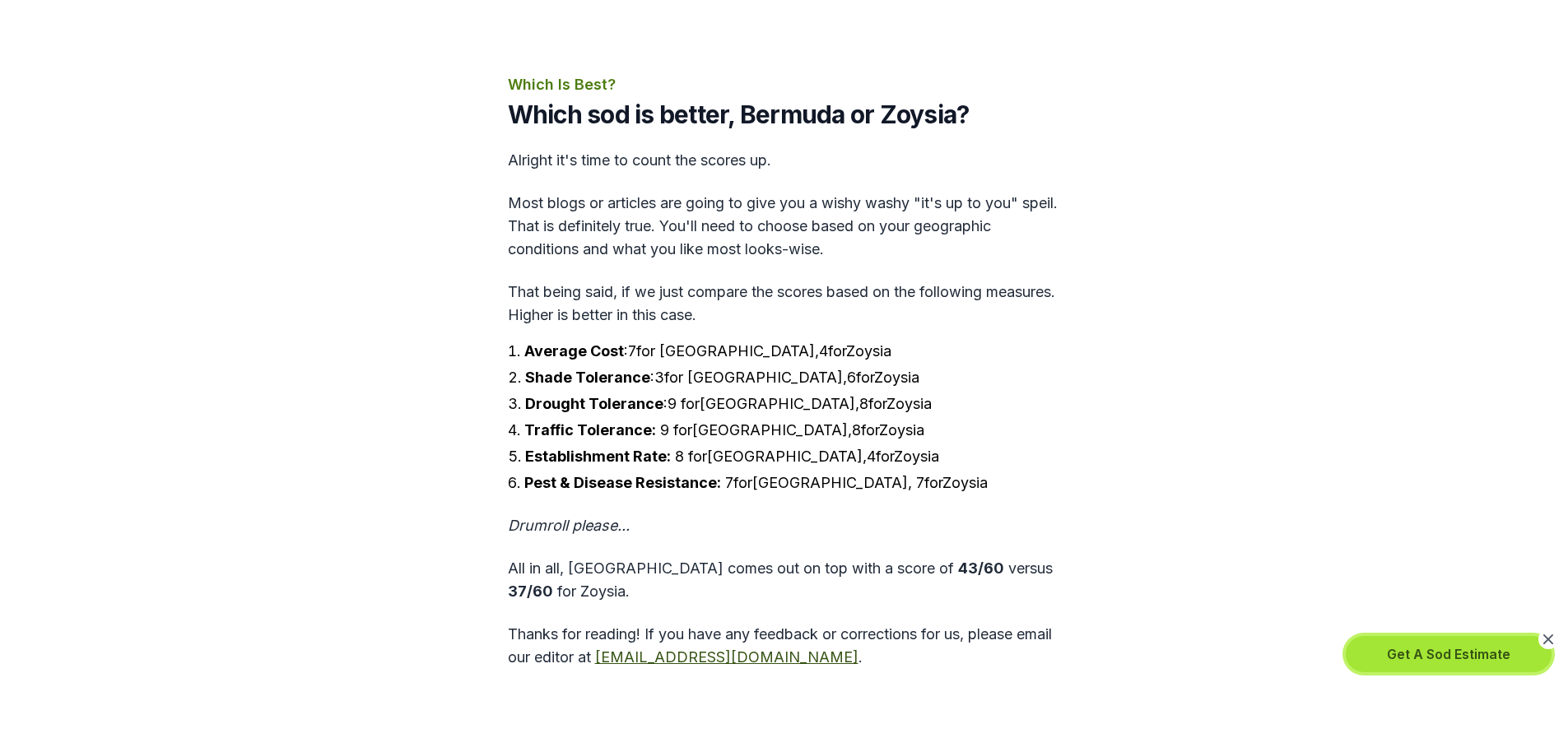
click at [1425, 659] on button "Get A Sod Estimate" at bounding box center [1448, 653] width 205 height 37
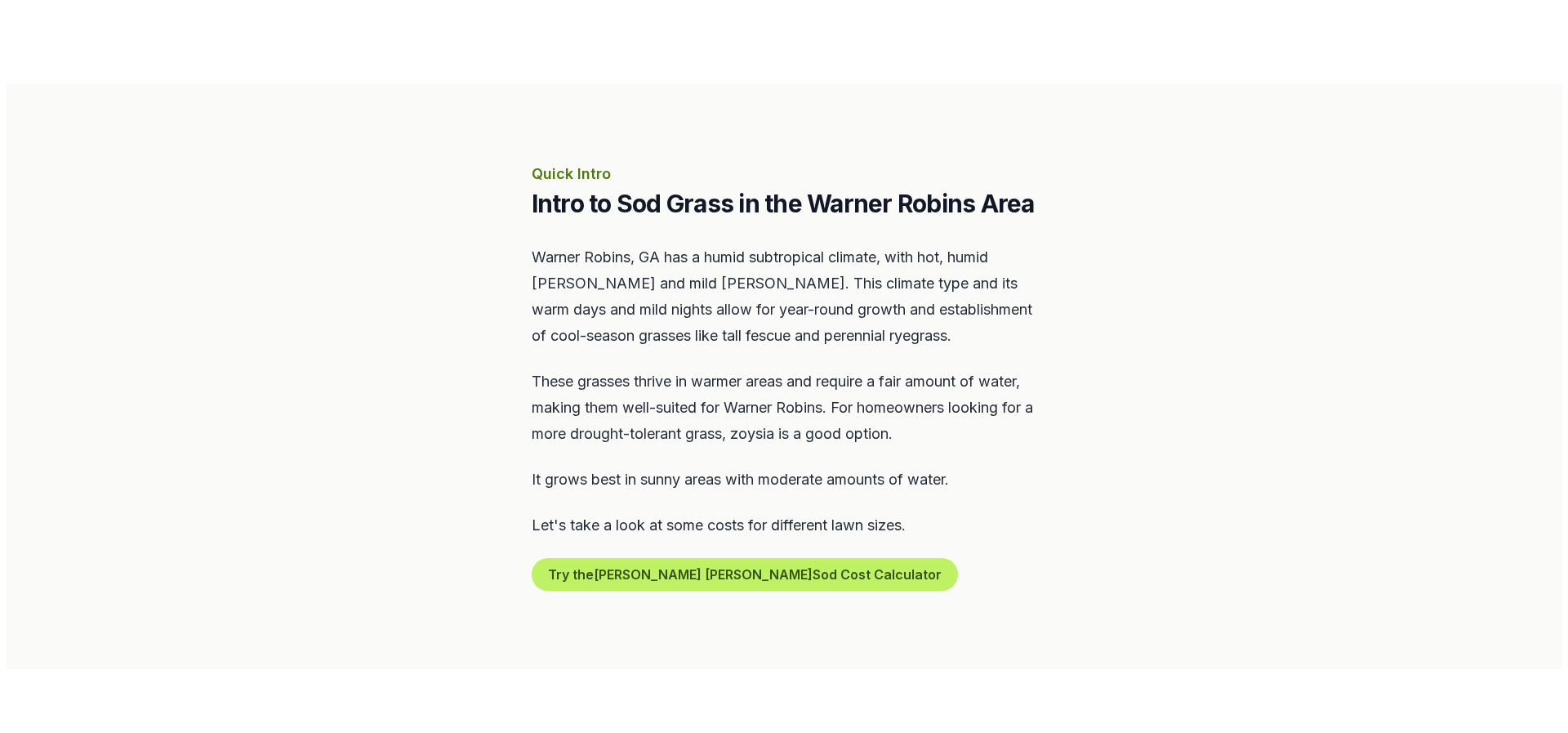
scroll to position [899, 0]
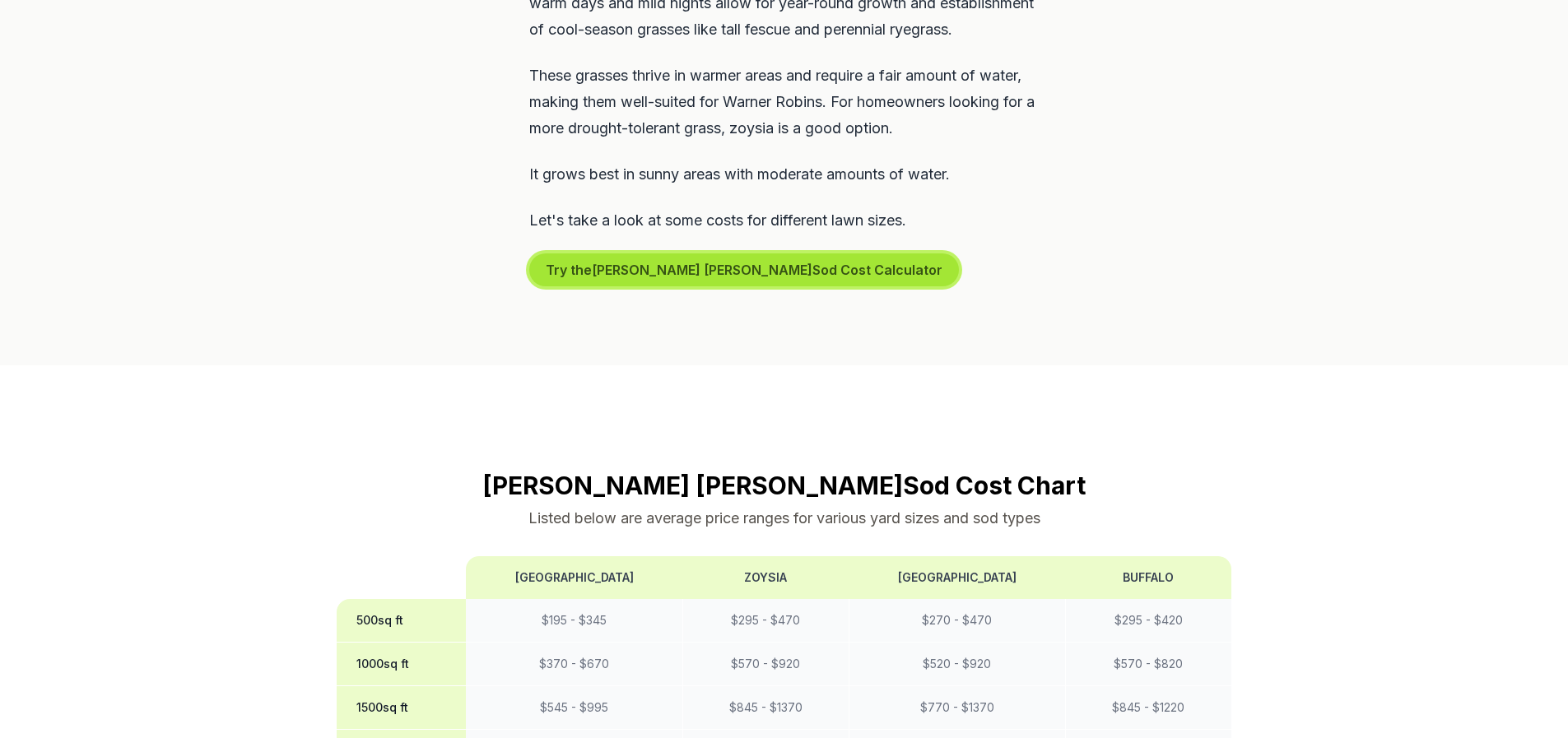
click at [606, 264] on button "Try the Warner Robins Sod Cost Calculator" at bounding box center [744, 269] width 430 height 33
